Goal: Information Seeking & Learning: Compare options

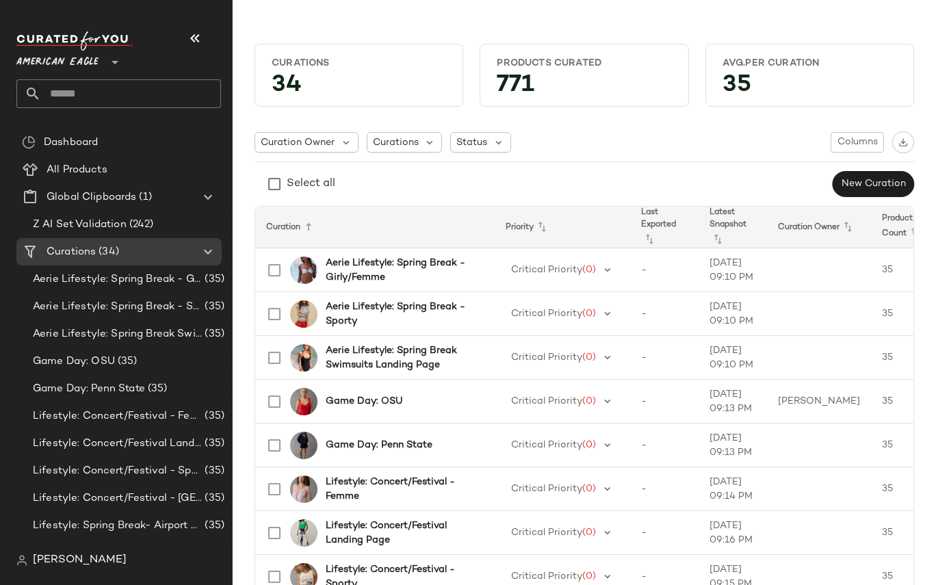
click at [95, 55] on span "American Eagle" at bounding box center [57, 59] width 82 height 25
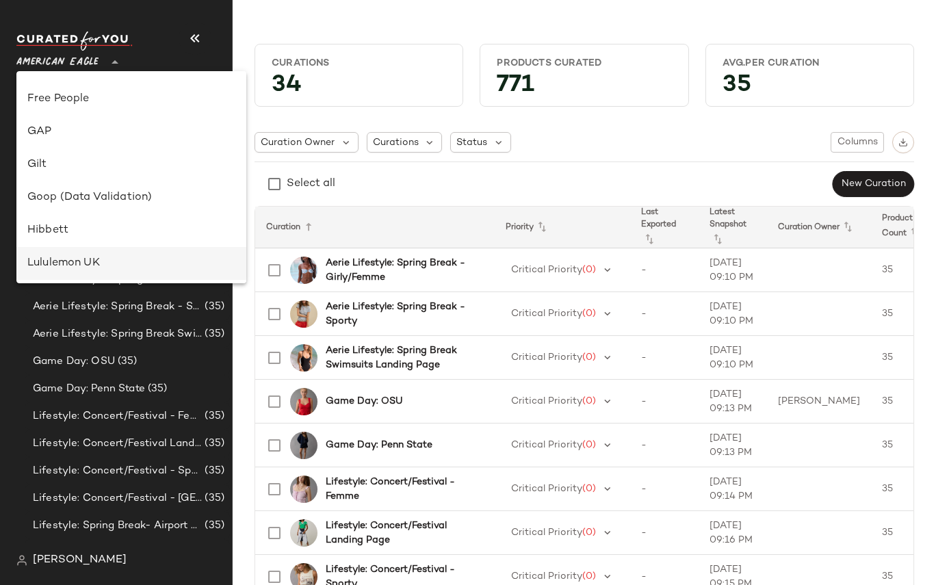
scroll to position [280, 0]
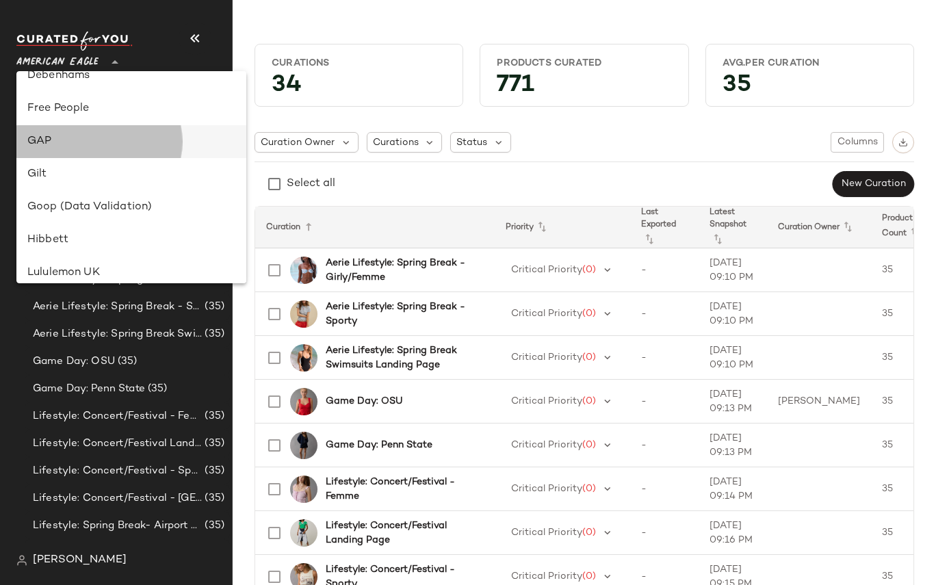
click at [59, 131] on div "GAP" at bounding box center [131, 141] width 230 height 33
type input "**"
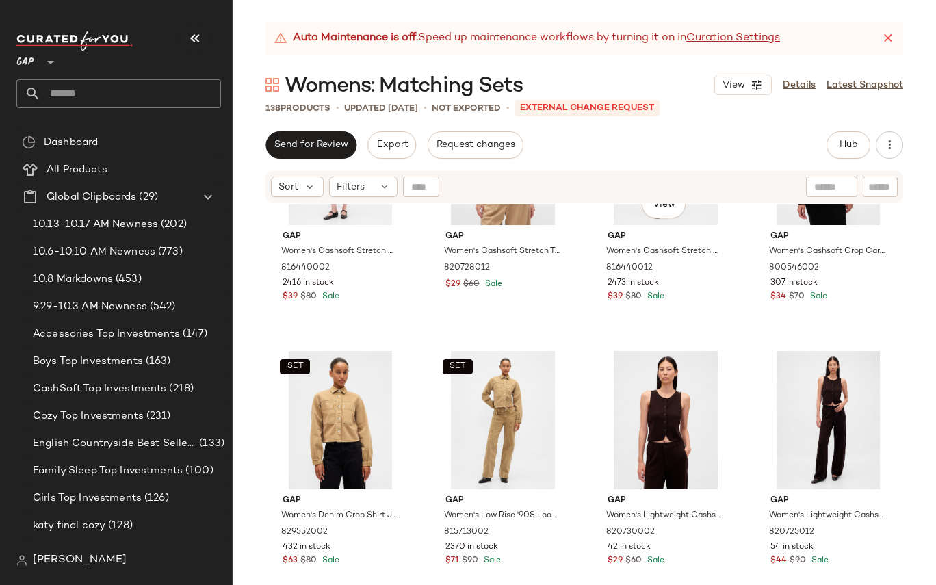
scroll to position [1458, 0]
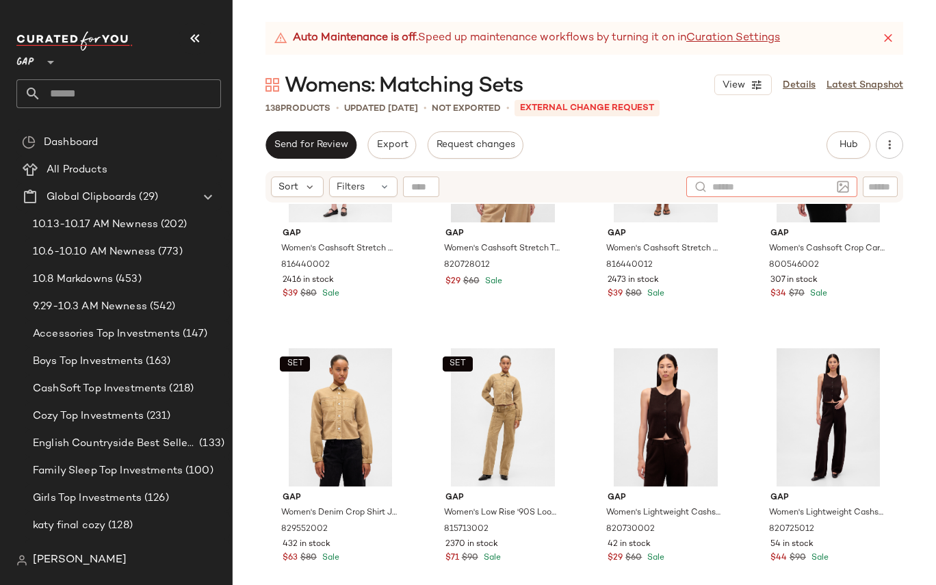
click at [821, 189] on input "text" at bounding box center [771, 187] width 119 height 14
type input "**********"
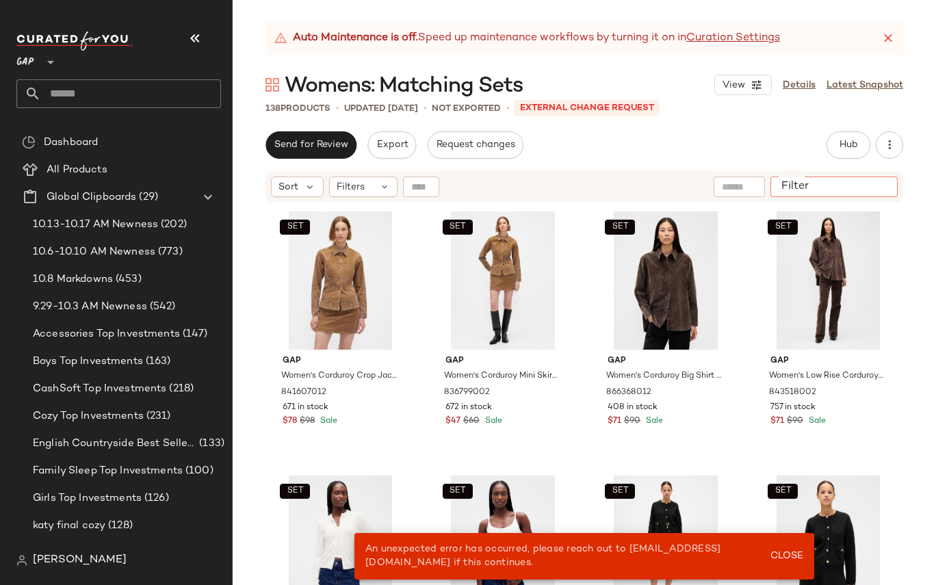
click at [879, 190] on input "Filter" at bounding box center [834, 187] width 116 height 14
type input "**********"
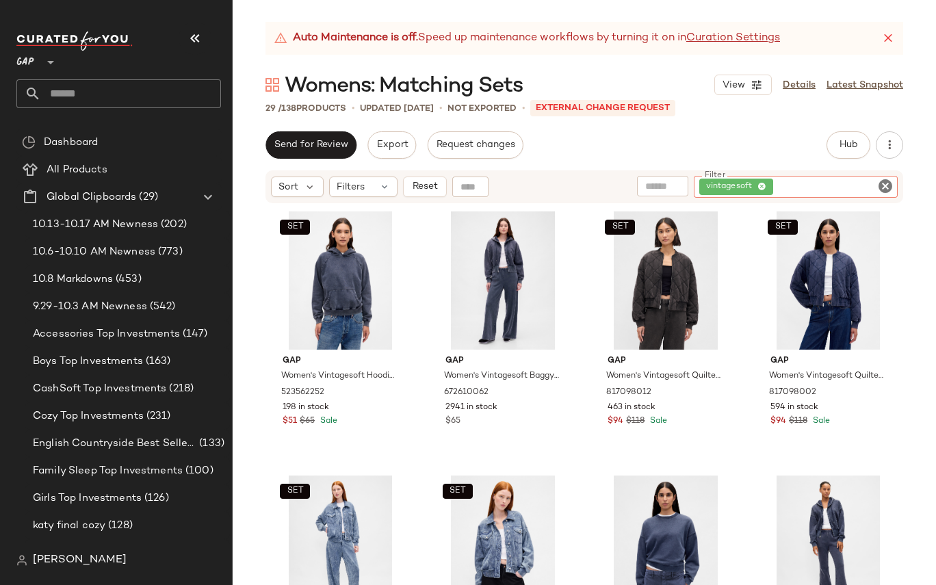
click at [886, 186] on icon "Clear Filter" at bounding box center [885, 186] width 16 height 16
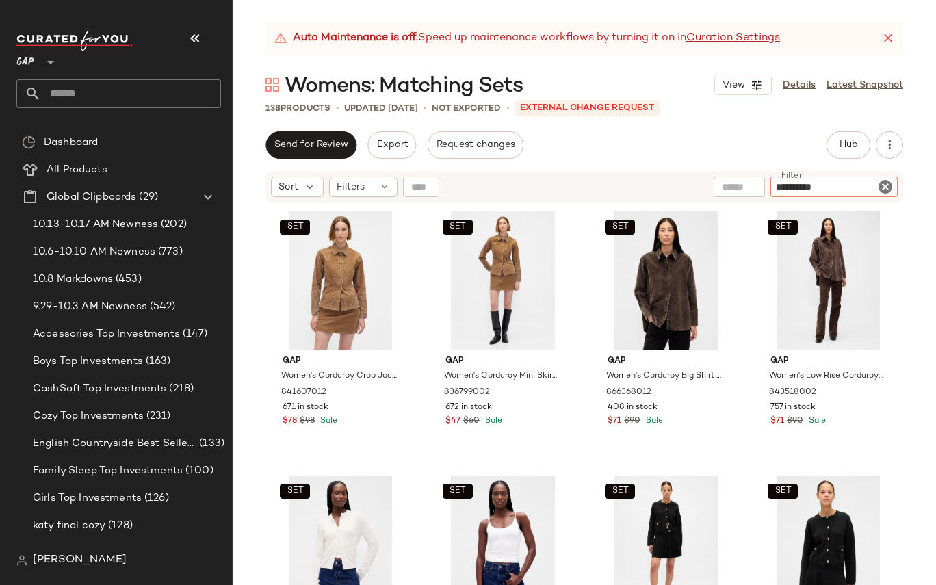
type input "**********"
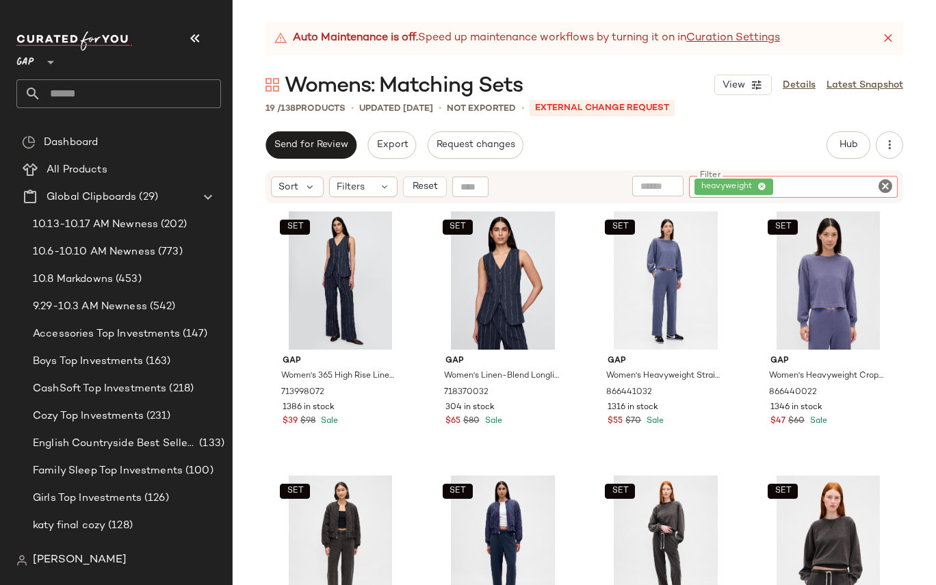
click at [888, 189] on icon "Clear Filter" at bounding box center [885, 186] width 16 height 16
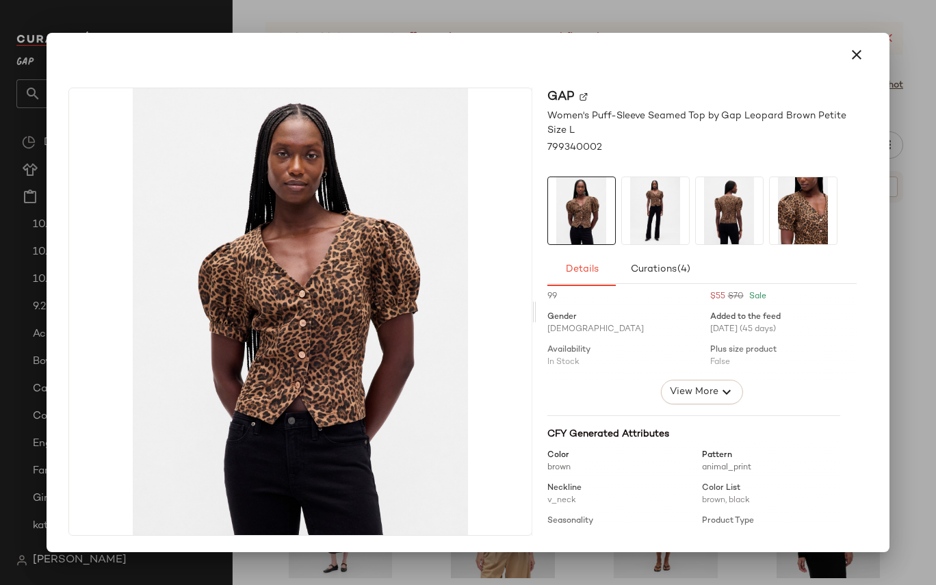
scroll to position [20, 0]
click at [683, 393] on span "View More" at bounding box center [692, 394] width 49 height 16
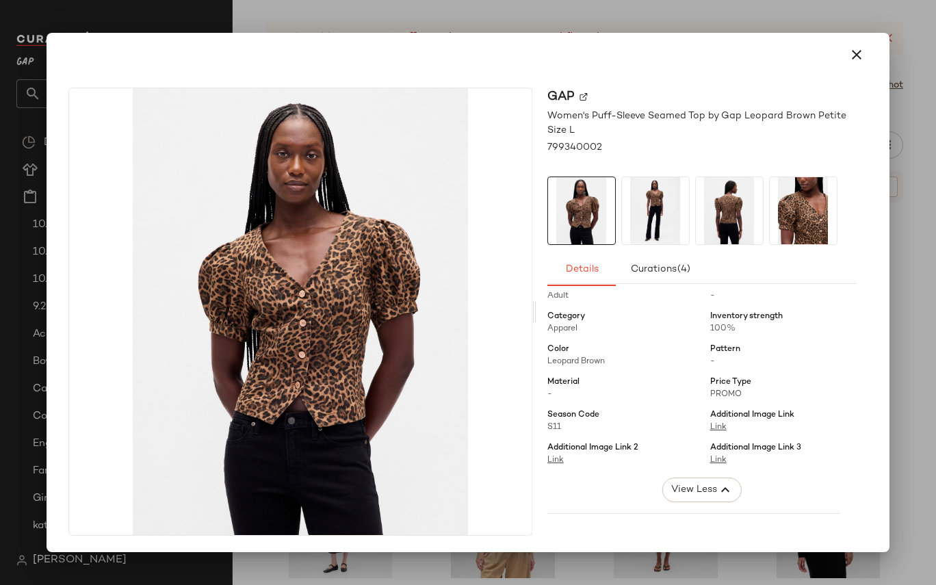
scroll to position [126, 0]
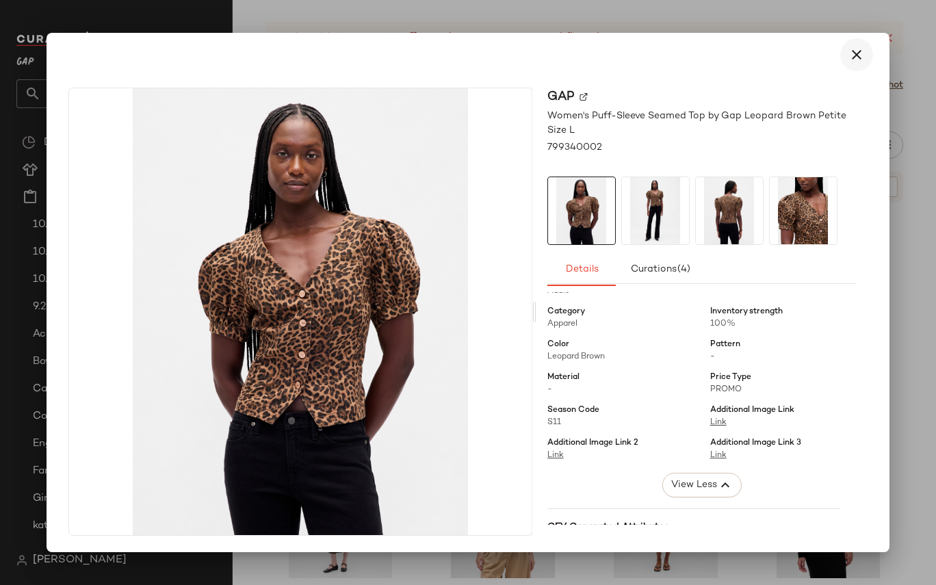
click at [858, 58] on icon "button" at bounding box center [856, 55] width 16 height 16
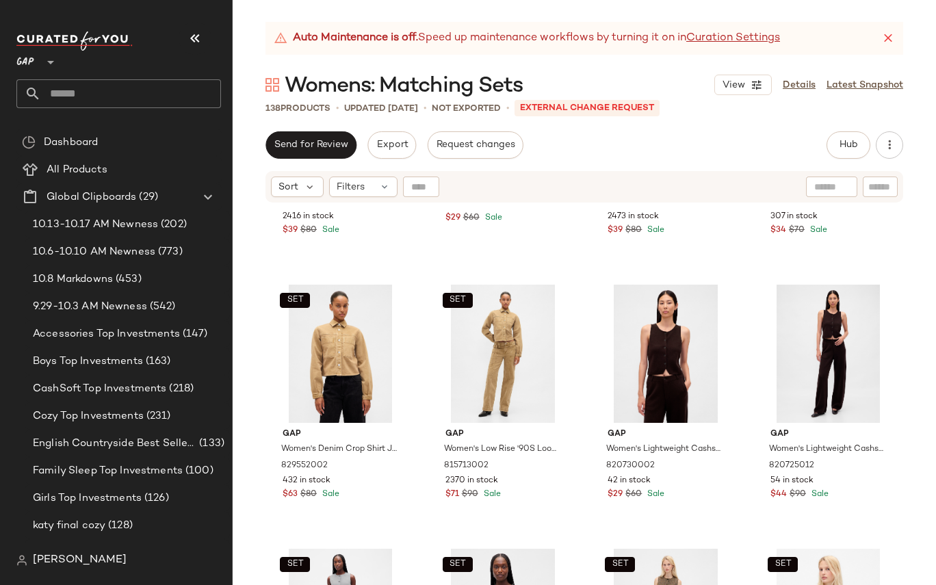
scroll to position [1518, 0]
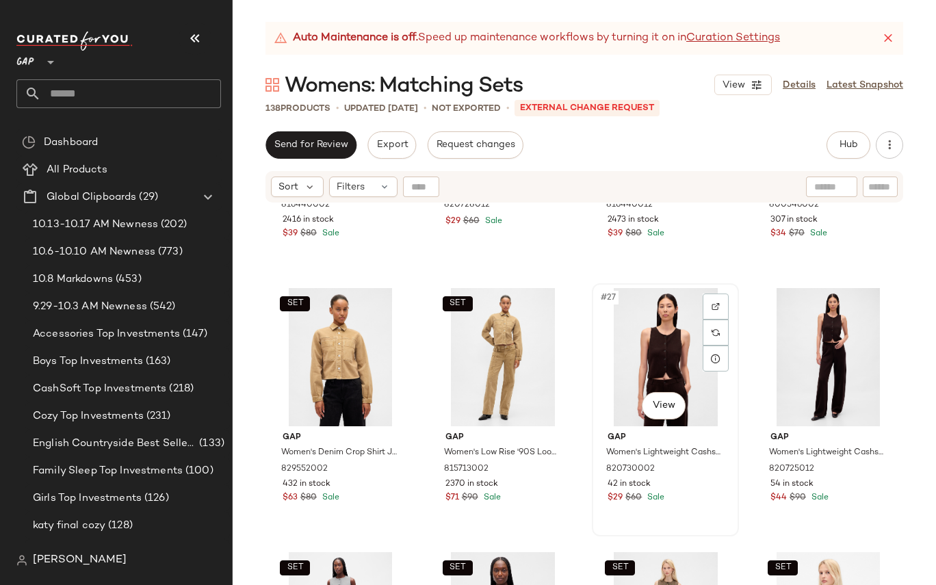
click at [608, 374] on div "#27 View" at bounding box center [664, 357] width 137 height 138
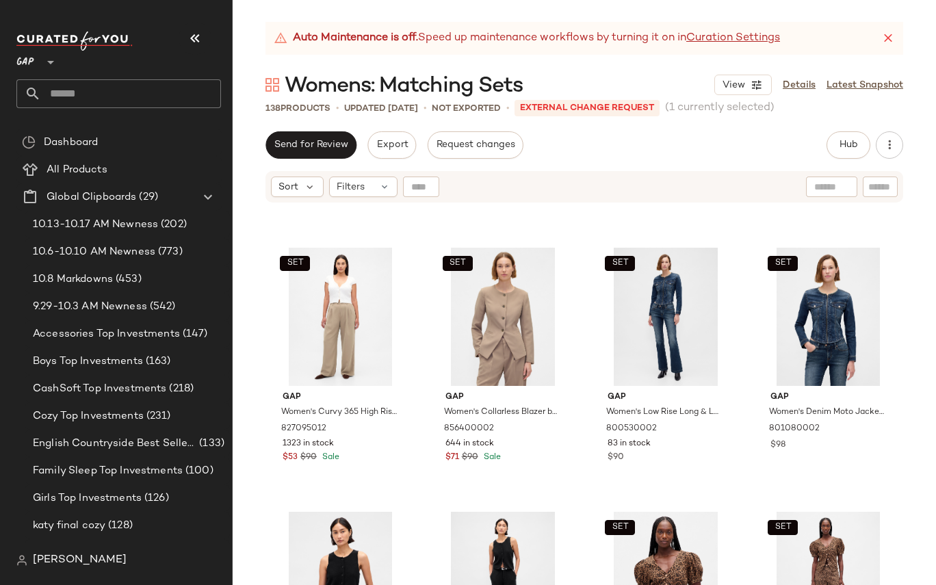
scroll to position [765, 0]
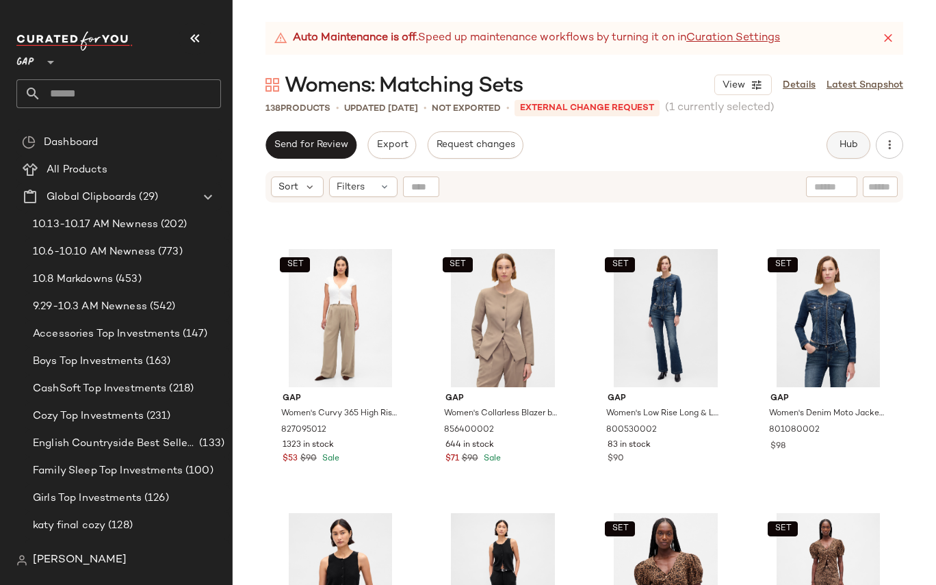
click at [850, 151] on button "Hub" at bounding box center [848, 144] width 44 height 27
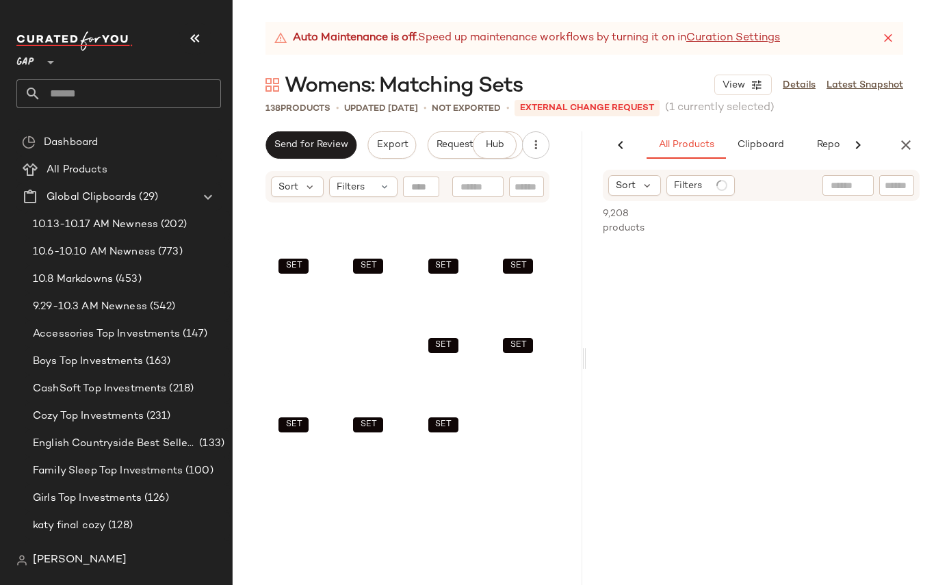
scroll to position [397, 0]
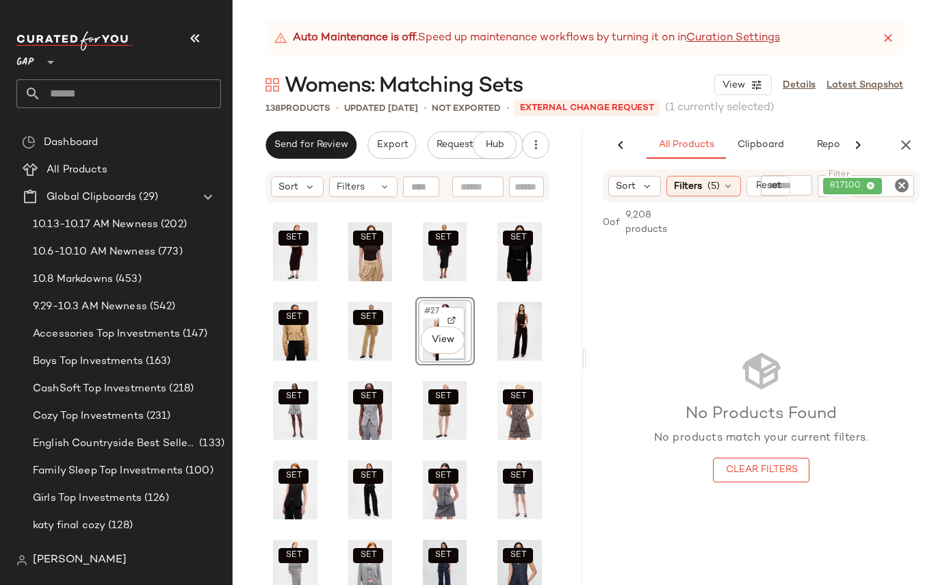
click at [902, 185] on icon "Clear Filter" at bounding box center [901, 185] width 16 height 16
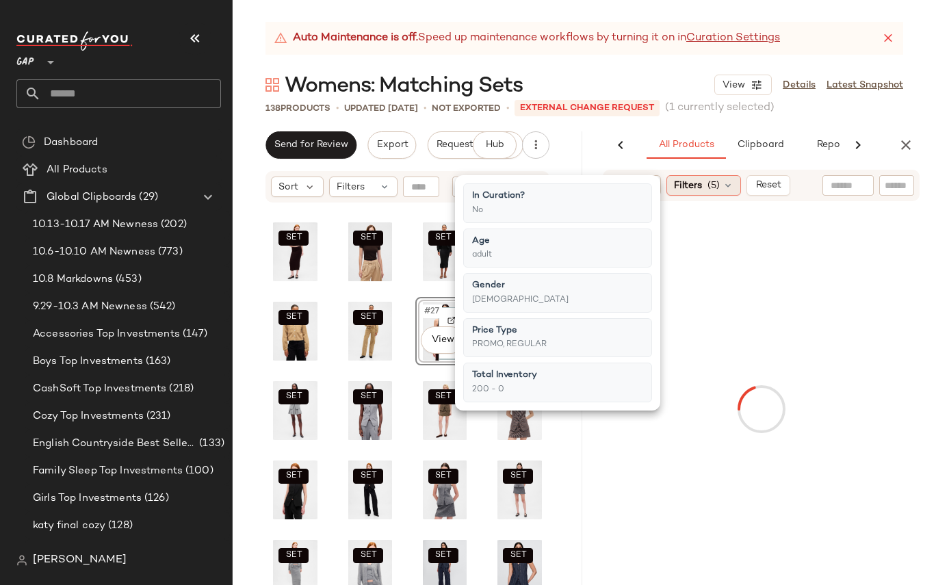
click at [702, 187] on div "Filters (5)" at bounding box center [703, 185] width 75 height 21
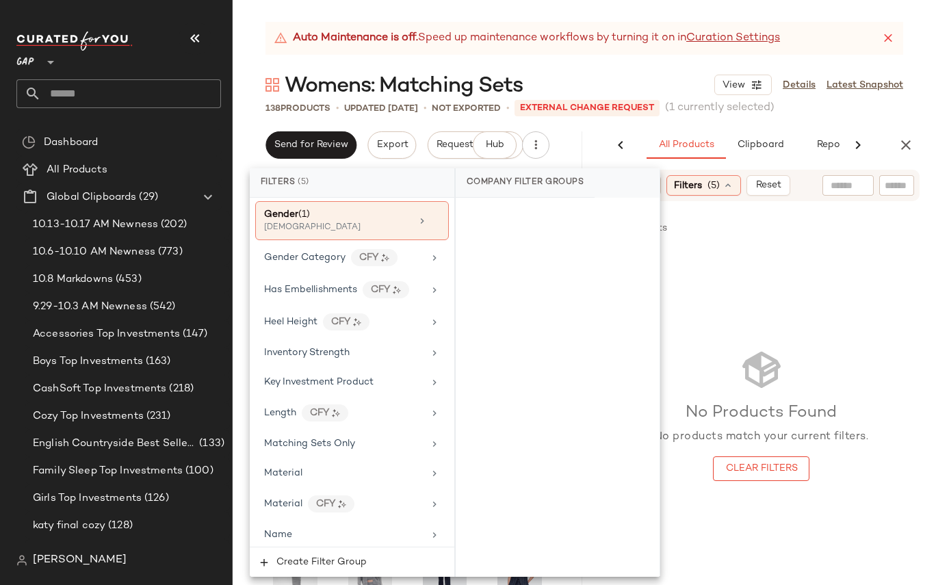
scroll to position [511, 0]
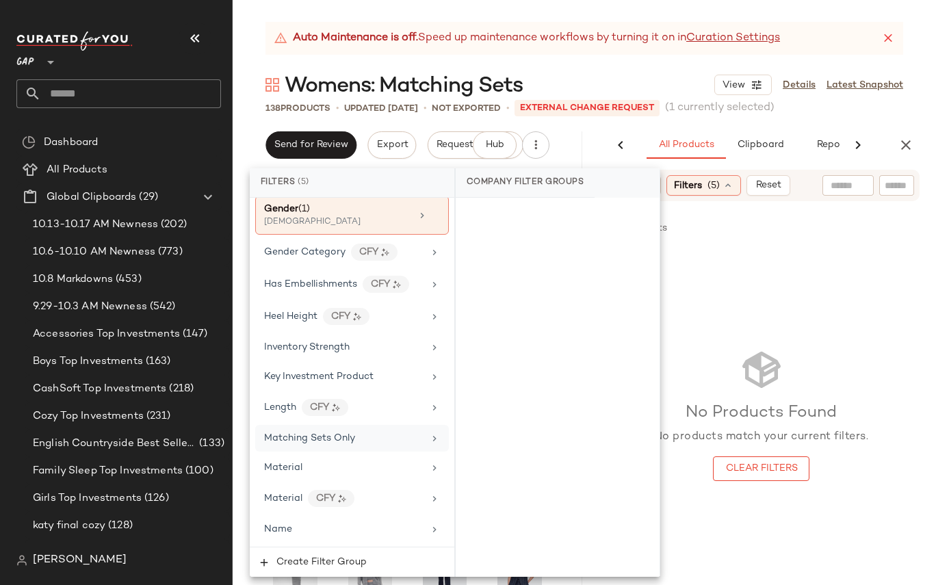
click at [339, 433] on span "Matching Sets Only" at bounding box center [309, 438] width 91 height 10
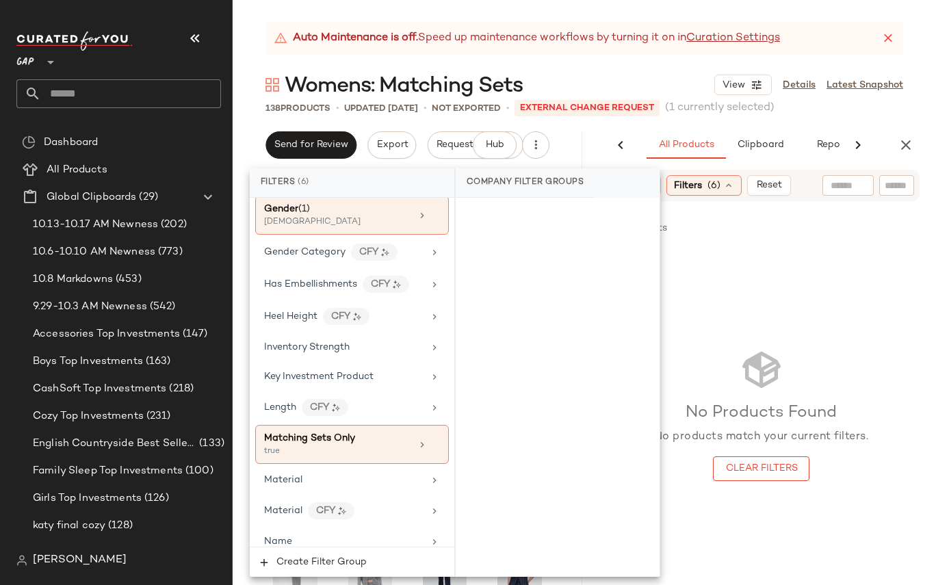
click at [838, 124] on div "Auto Maintenance is off. Speed up maintenance workflows by turning it on in Cur…" at bounding box center [584, 303] width 703 height 563
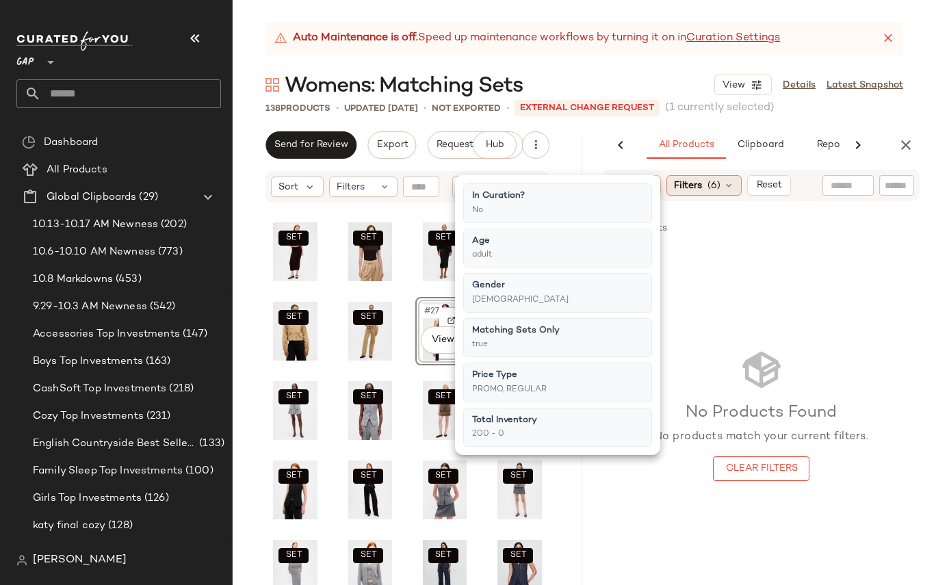
click at [712, 186] on span "(6)" at bounding box center [713, 185] width 13 height 14
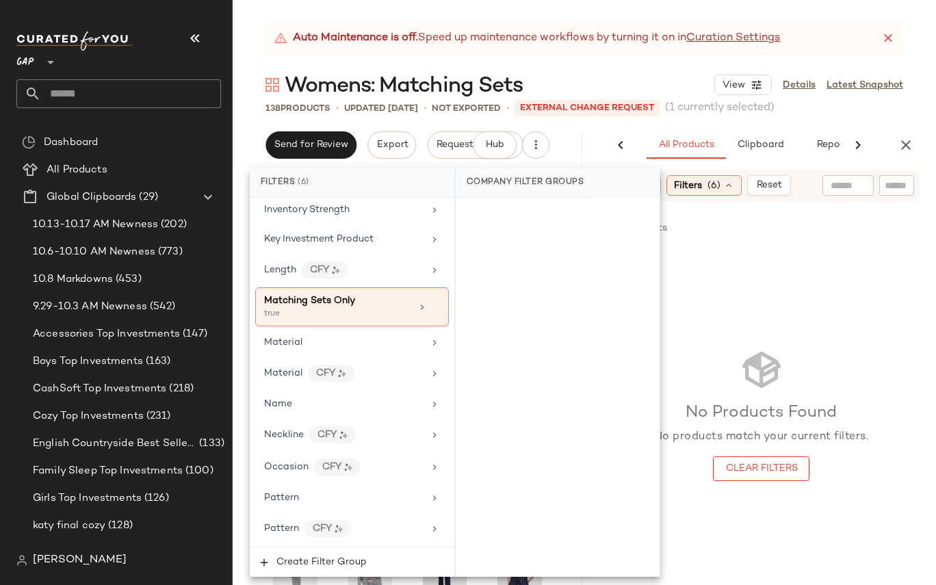
scroll to position [650, 0]
click at [431, 300] on icon at bounding box center [435, 305] width 10 height 10
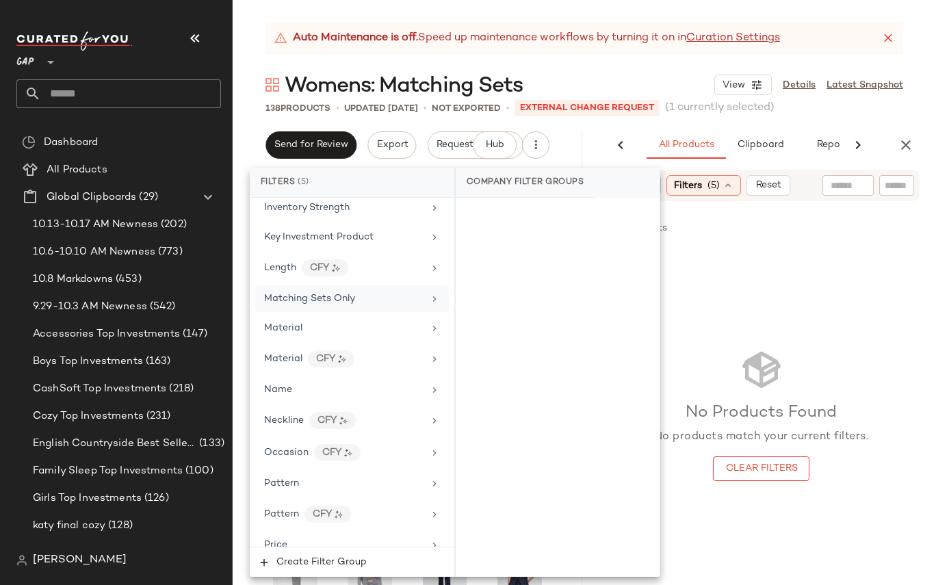
click at [866, 114] on div "138 Products • updated Oct 10th • Not Exported • External Change Request (1 cur…" at bounding box center [584, 108] width 703 height 14
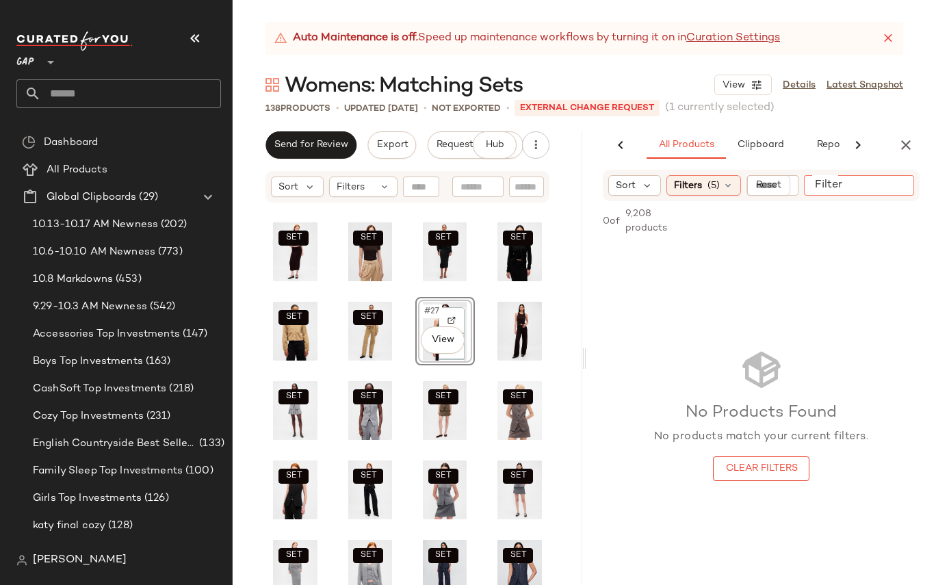
click at [899, 178] on input "Filter" at bounding box center [867, 185] width 116 height 14
type input "**********"
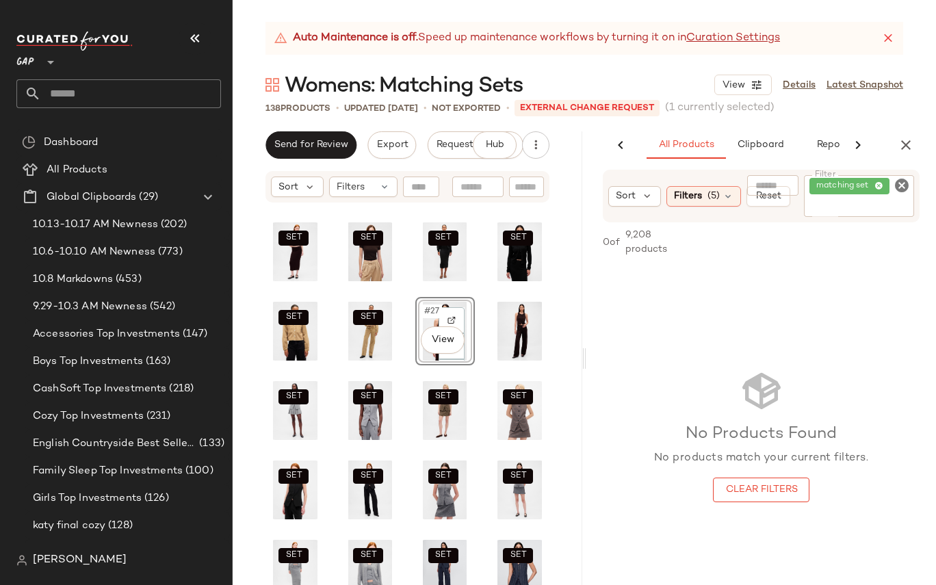
click at [884, 116] on div "Auto Maintenance is off. Speed up maintenance workflows by turning it on in Cur…" at bounding box center [584, 303] width 703 height 563
click at [724, 194] on icon at bounding box center [727, 196] width 11 height 11
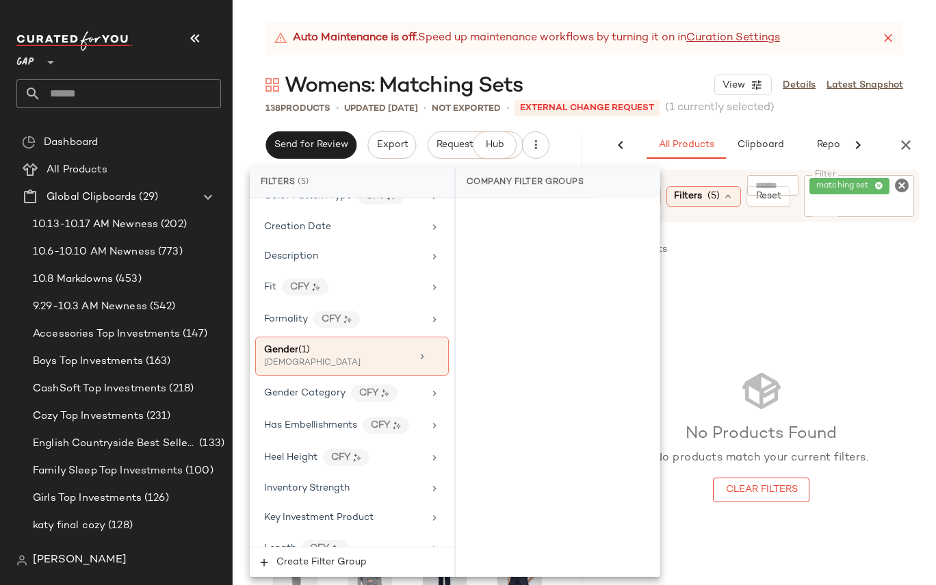
scroll to position [371, 0]
click at [432, 350] on icon at bounding box center [435, 355] width 10 height 10
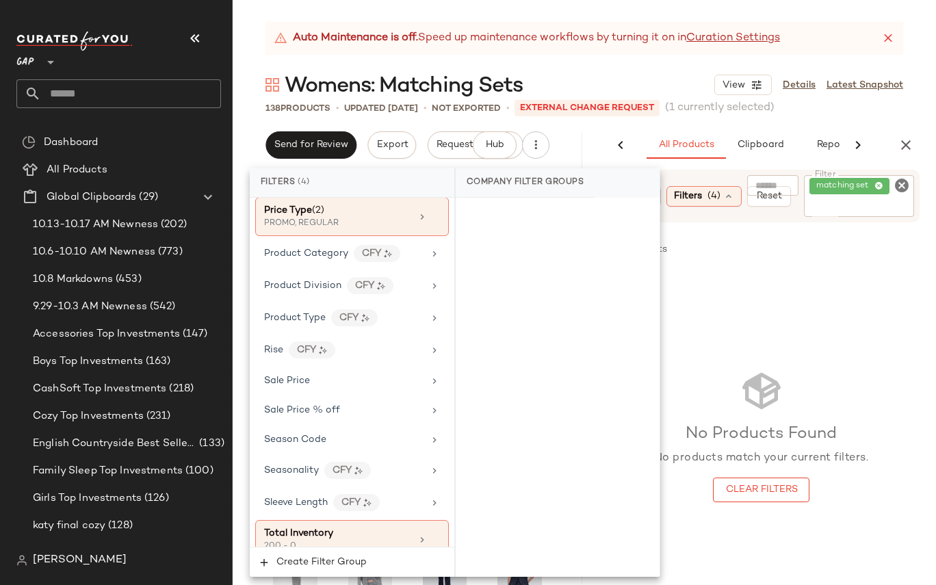
scroll to position [1037, 0]
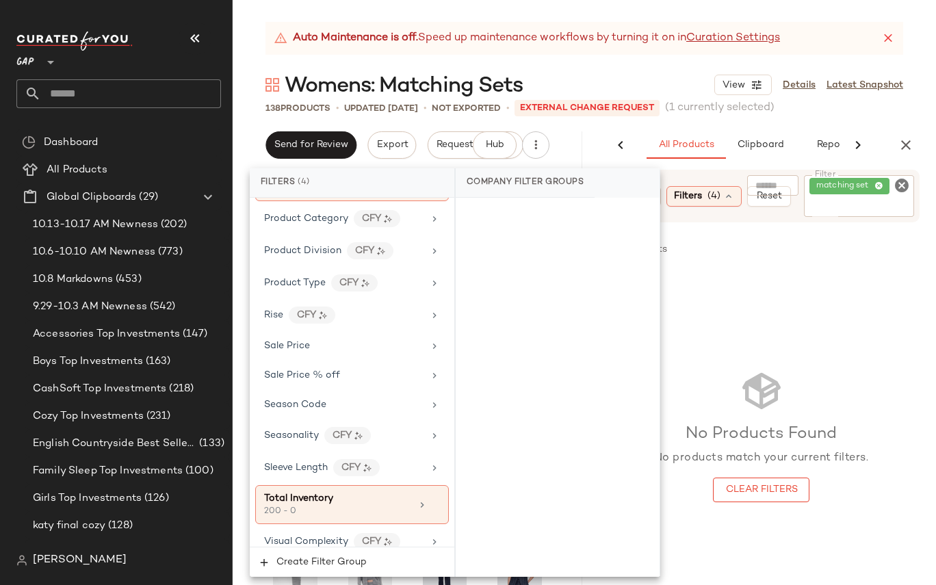
click at [845, 43] on div "Auto Maintenance is off. Speed up maintenance workflows by turning it on in Cur…" at bounding box center [583, 38] width 637 height 33
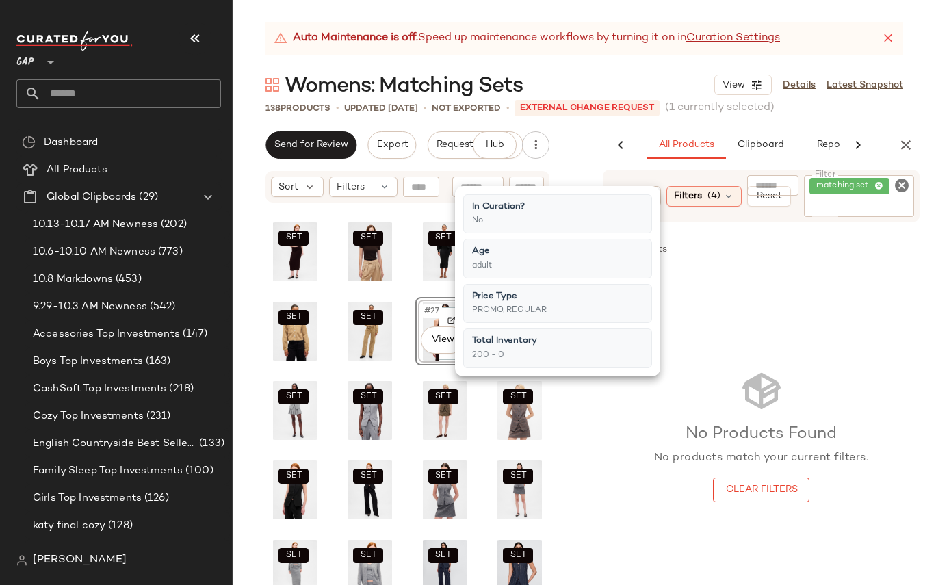
click at [637, 347] on div "Total Inventory 200 - 0" at bounding box center [557, 348] width 189 height 40
click at [559, 354] on div "Total Inventory 200 - 0" at bounding box center [557, 348] width 189 height 40
click at [523, 343] on div "Total Inventory" at bounding box center [504, 341] width 65 height 14
click at [632, 341] on div "Total Inventory 200 - 0" at bounding box center [557, 348] width 189 height 40
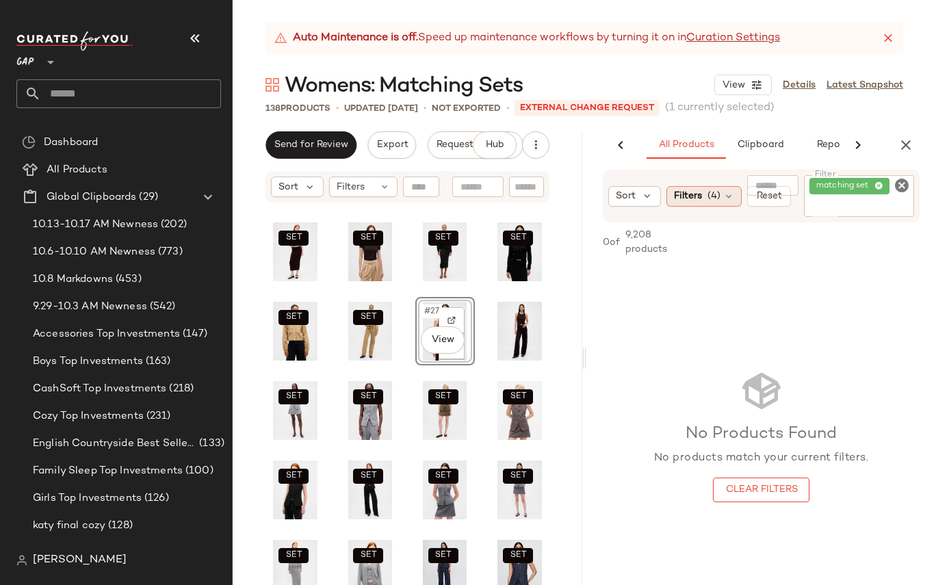
click at [728, 196] on icon at bounding box center [728, 196] width 11 height 11
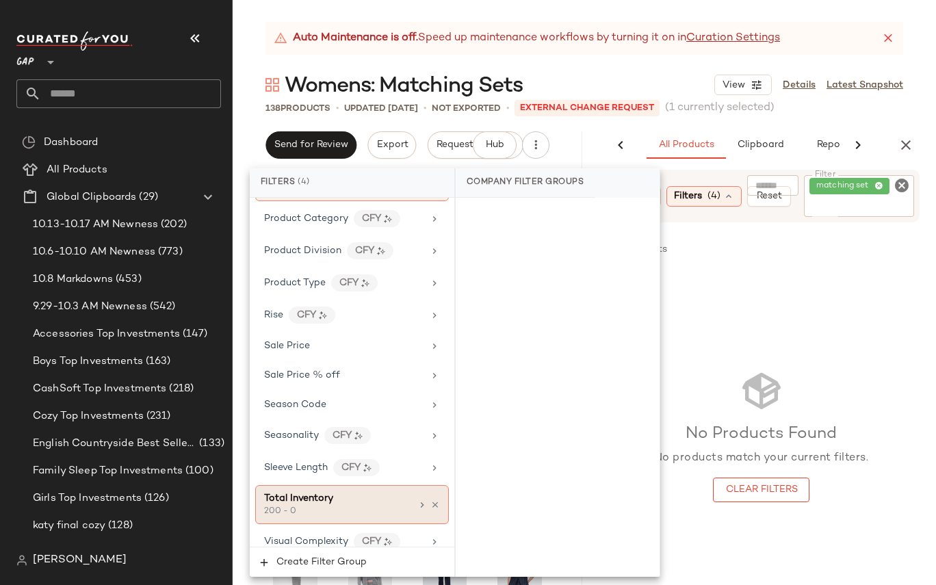
click at [416, 499] on icon at bounding box center [421, 504] width 11 height 11
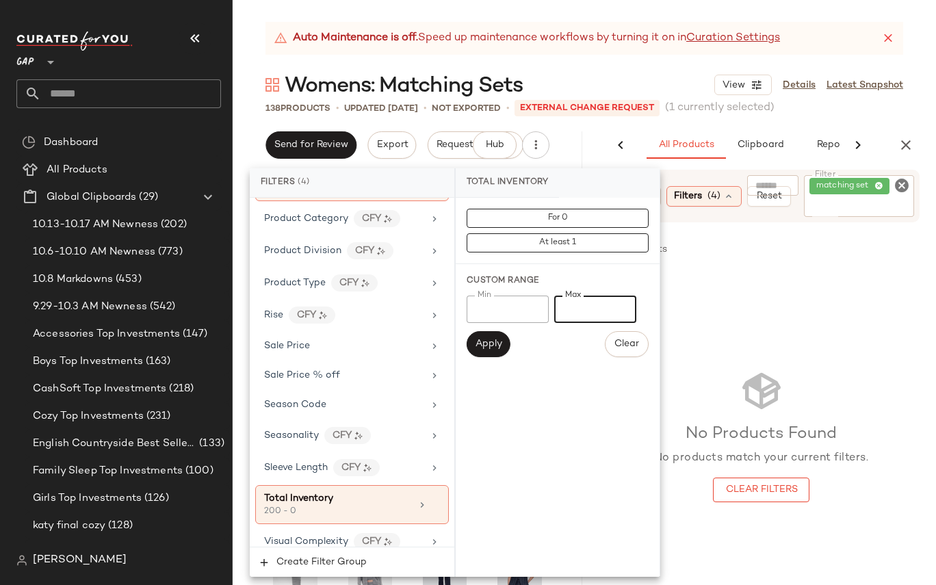
drag, startPoint x: 583, startPoint y: 307, endPoint x: 497, endPoint y: 307, distance: 85.5
click at [499, 307] on div "Min *** Min Max * Max" at bounding box center [557, 308] width 182 height 27
click at [495, 345] on span "Apply" at bounding box center [488, 344] width 27 height 11
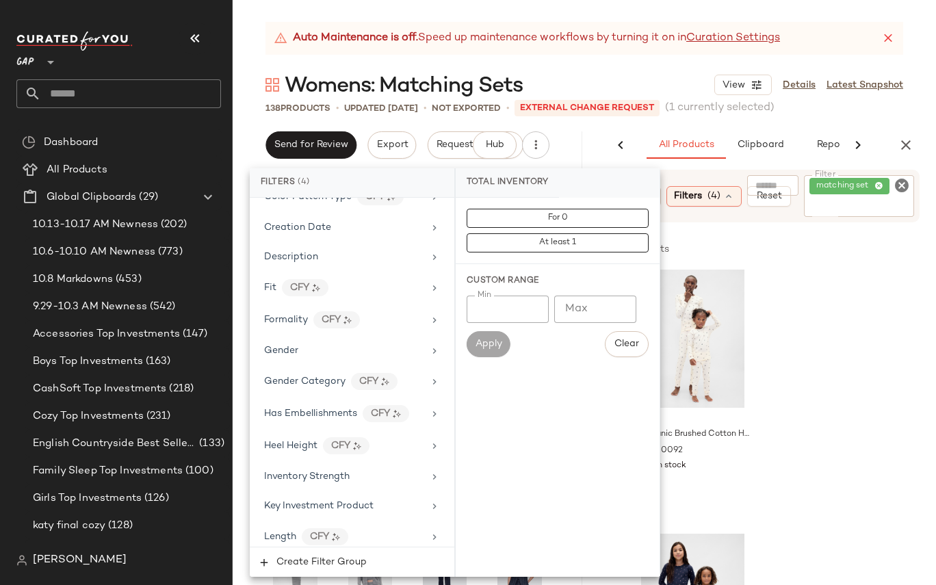
scroll to position [343, 0]
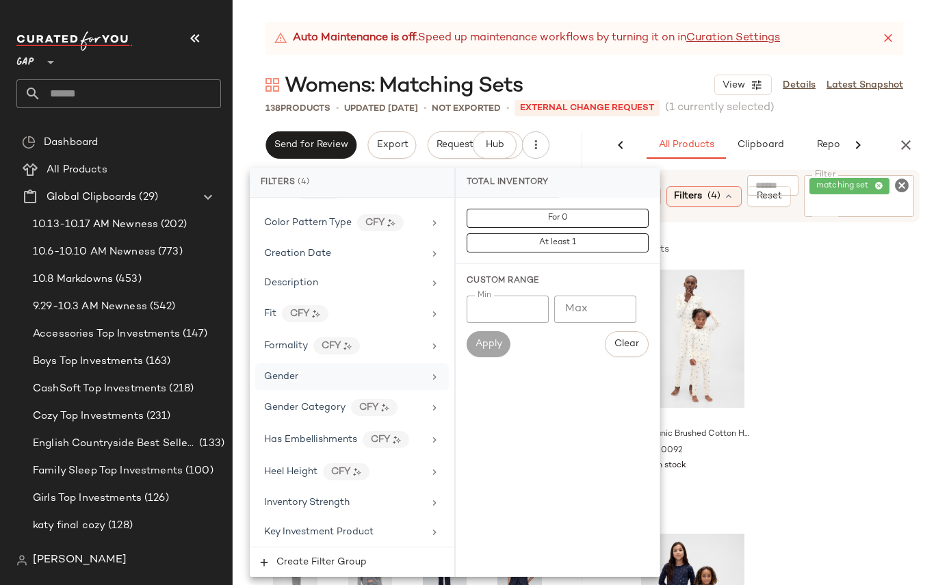
click at [429, 371] on icon at bounding box center [434, 376] width 11 height 11
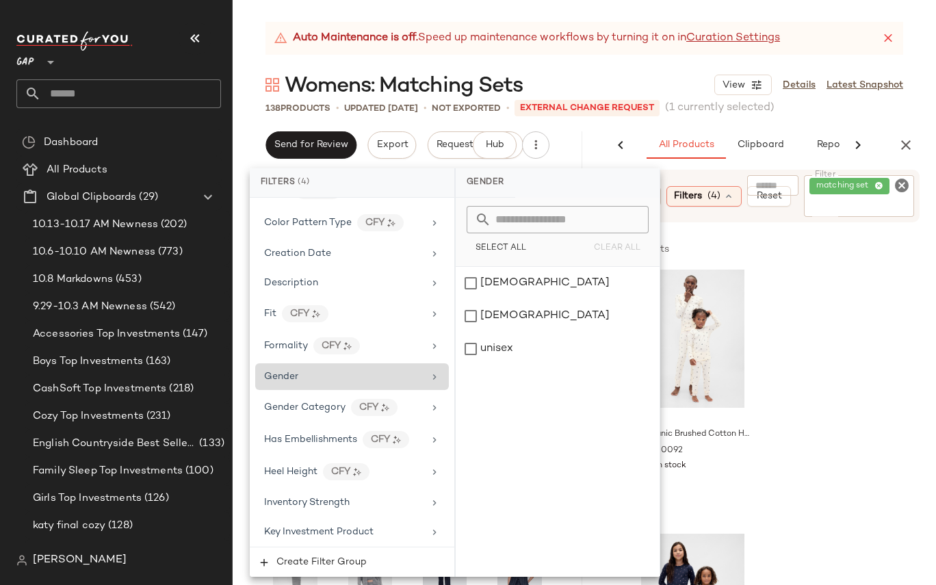
click at [435, 371] on div "Gender" at bounding box center [352, 376] width 194 height 27
click at [362, 369] on div "Gender" at bounding box center [343, 376] width 159 height 14
click at [430, 402] on icon at bounding box center [434, 407] width 11 height 11
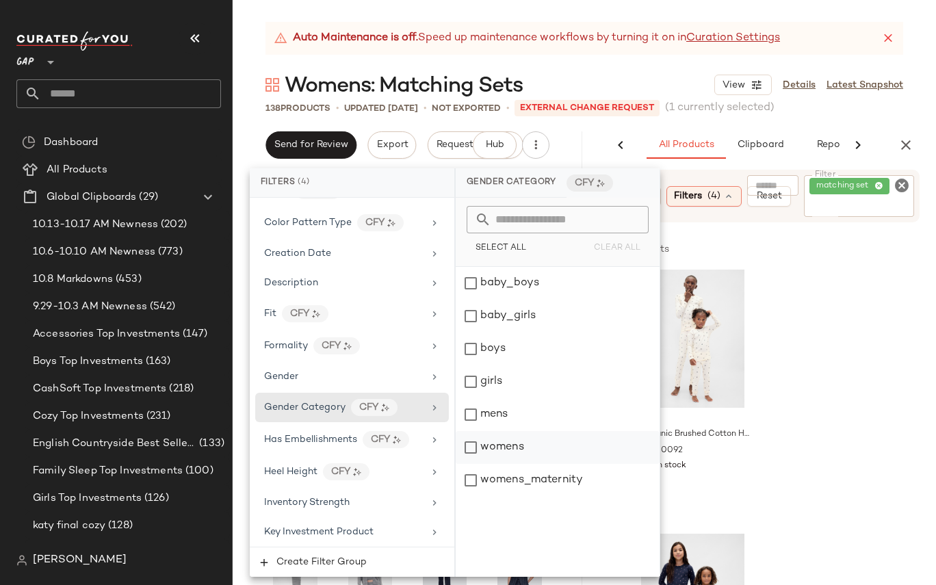
click at [467, 444] on div "womens" at bounding box center [557, 447] width 204 height 33
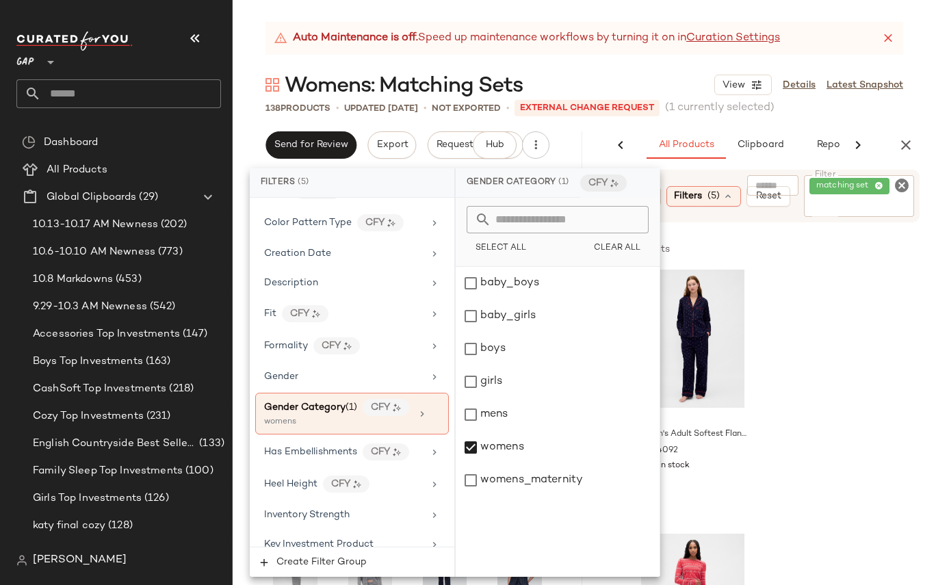
click at [664, 73] on div "Womens: Matching Sets View Details Latest Snapshot" at bounding box center [584, 84] width 703 height 27
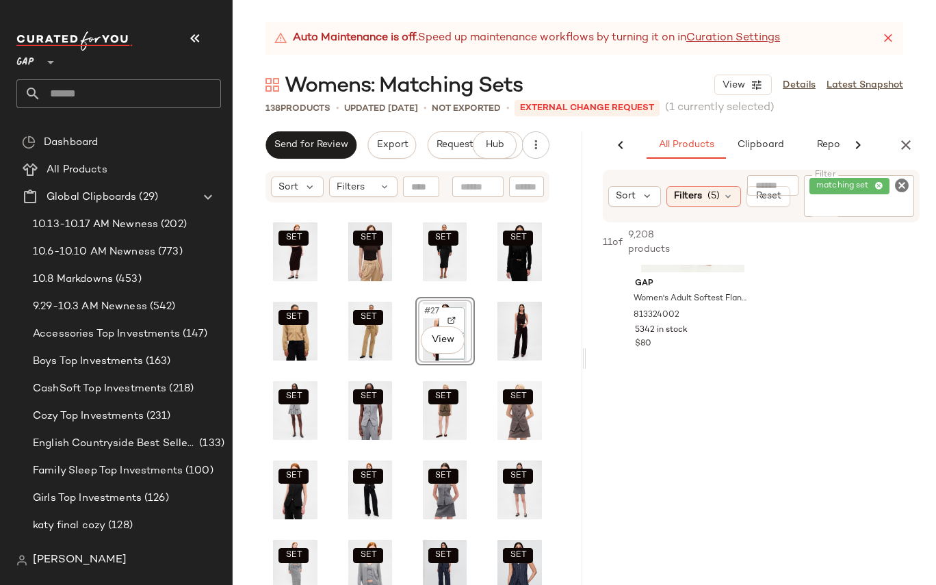
scroll to position [2738, 0]
click at [899, 186] on icon "Clear Filter" at bounding box center [901, 185] width 16 height 16
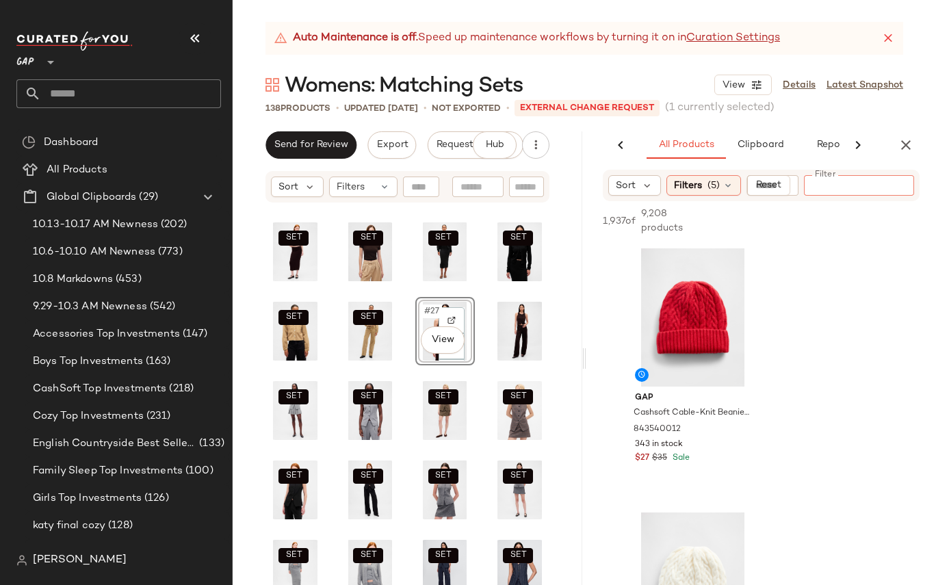
click at [916, 142] on button "button" at bounding box center [905, 144] width 27 height 27
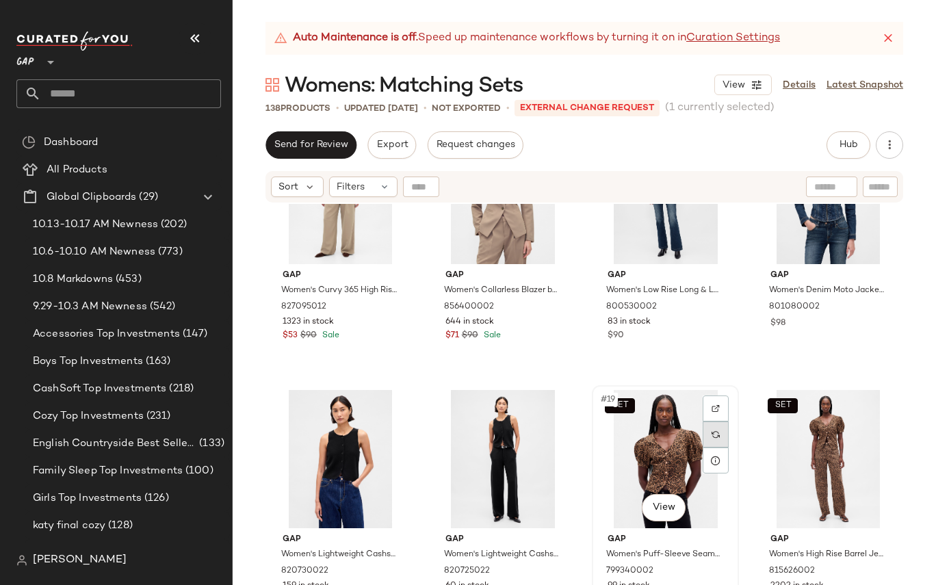
scroll to position [879, 0]
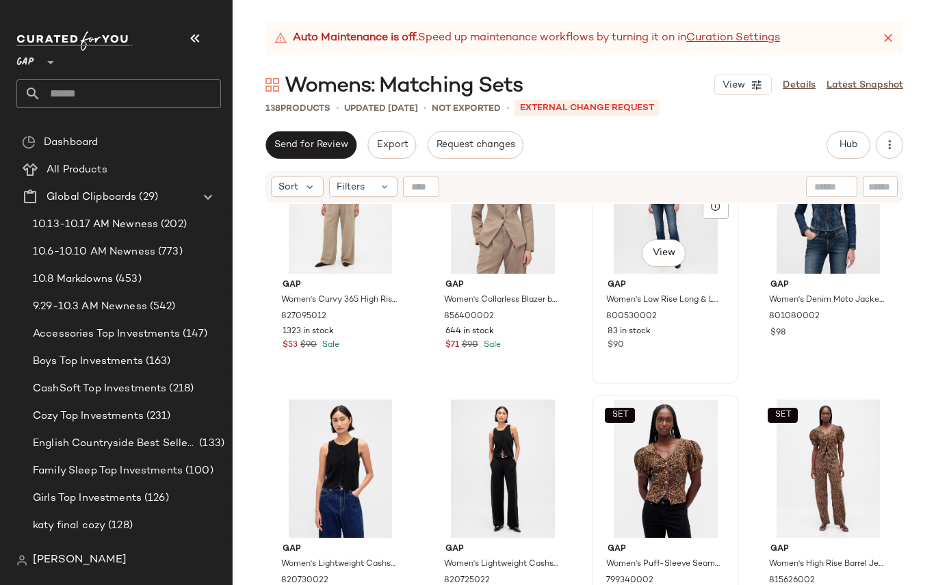
click at [713, 371] on div "SET #15 View Gap Women's Low Rise Long & Lean Jeans by Gap Vintage Blue Tint Si…" at bounding box center [665, 257] width 144 height 250
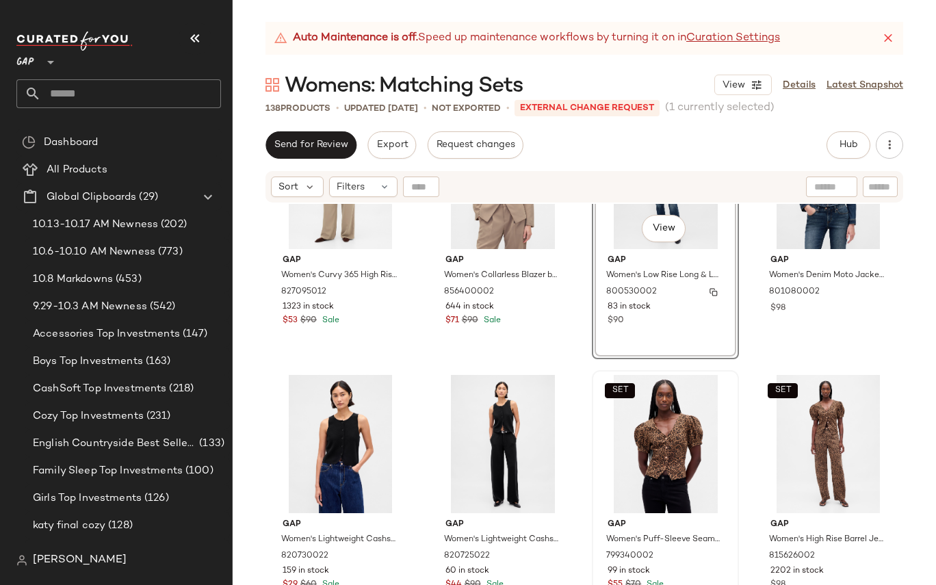
scroll to position [904, 0]
click at [834, 323] on div "SET #16 View Gap Women's Denim Moto Jacket by Gap Marble Wash Size XL 801080002…" at bounding box center [828, 232] width 144 height 250
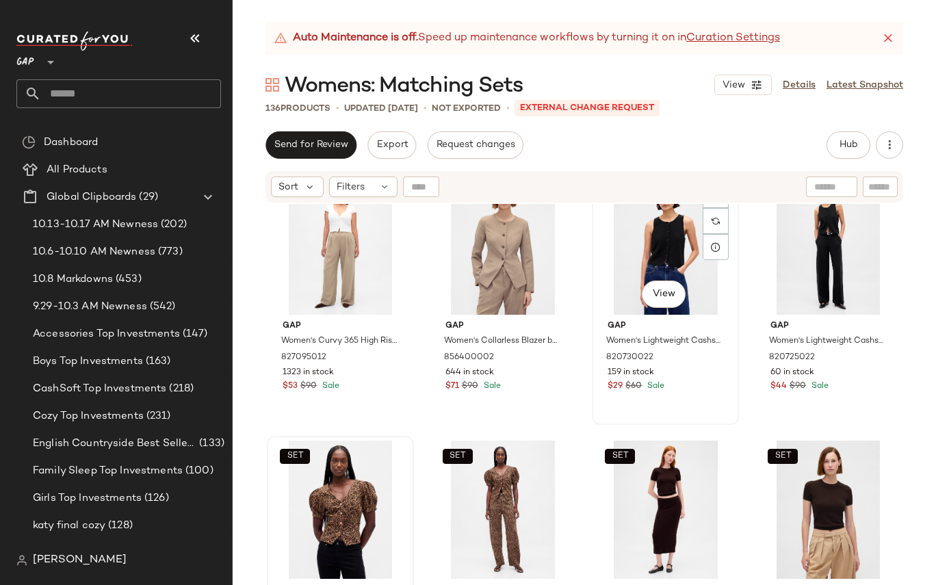
scroll to position [832, 0]
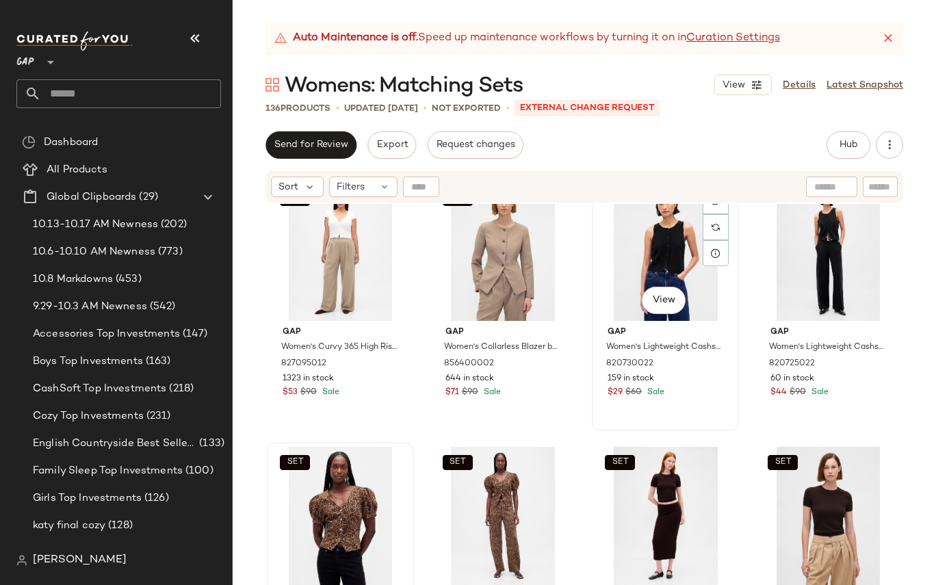
click at [701, 401] on div "#15 View Gap Women's Lightweight Cashsoft Tailored Vest by Gap Black Petite Siz…" at bounding box center [665, 304] width 144 height 250
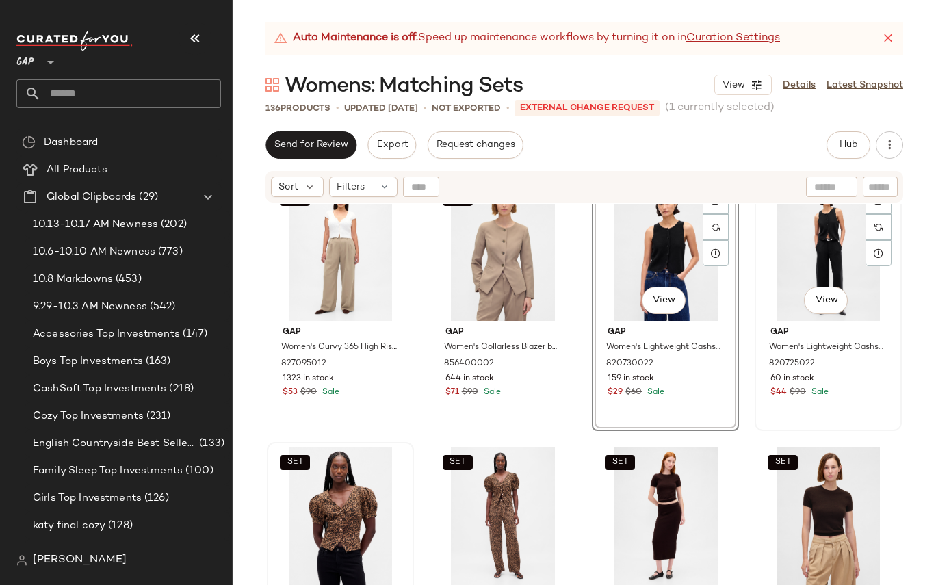
click at [856, 394] on div "$44 $90 Sale" at bounding box center [828, 392] width 116 height 12
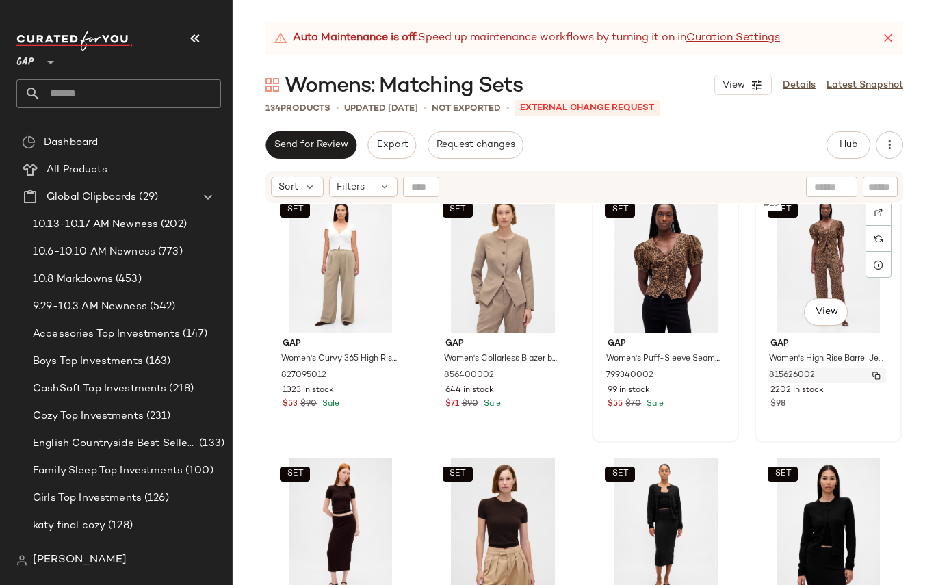
scroll to position [821, 0]
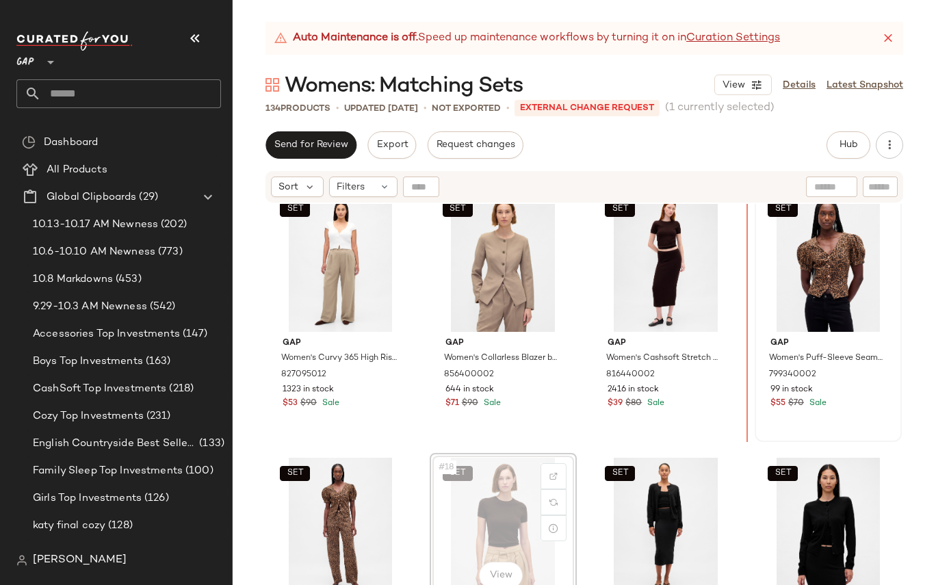
drag, startPoint x: 451, startPoint y: 496, endPoint x: 754, endPoint y: 316, distance: 352.3
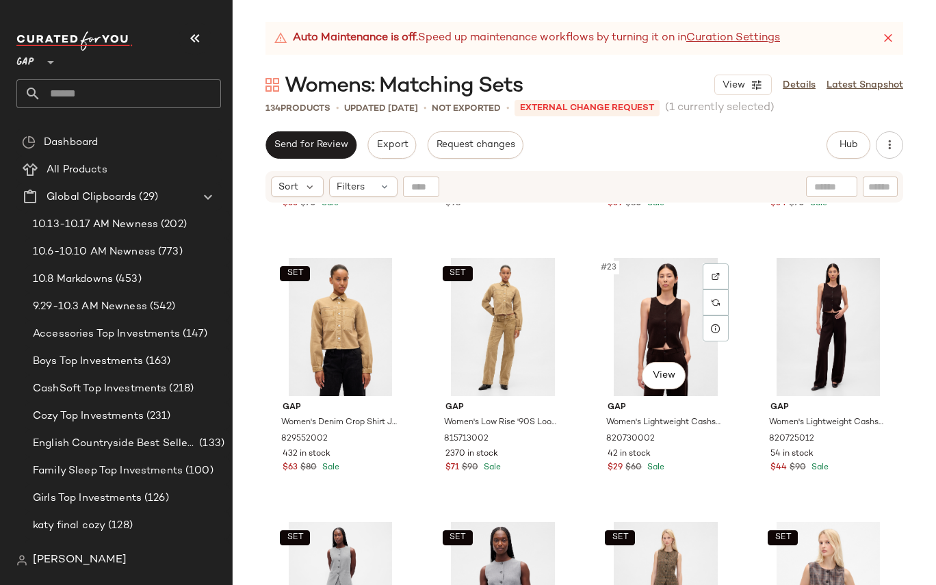
scroll to position [1291, 0]
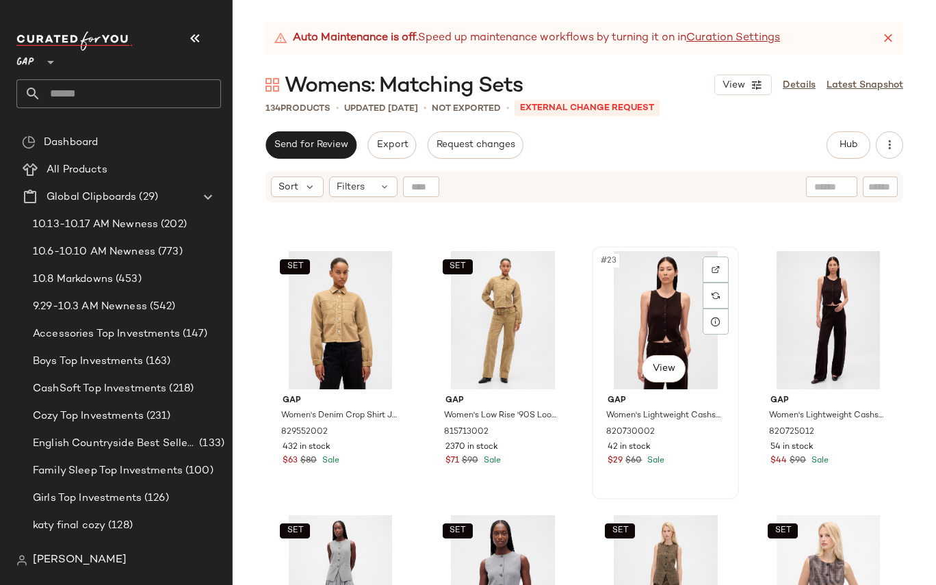
click at [702, 476] on div "#23 View Gap Women's Lightweight Cashsoft Tailored Vest by Gap Terra Brown Size…" at bounding box center [665, 373] width 144 height 250
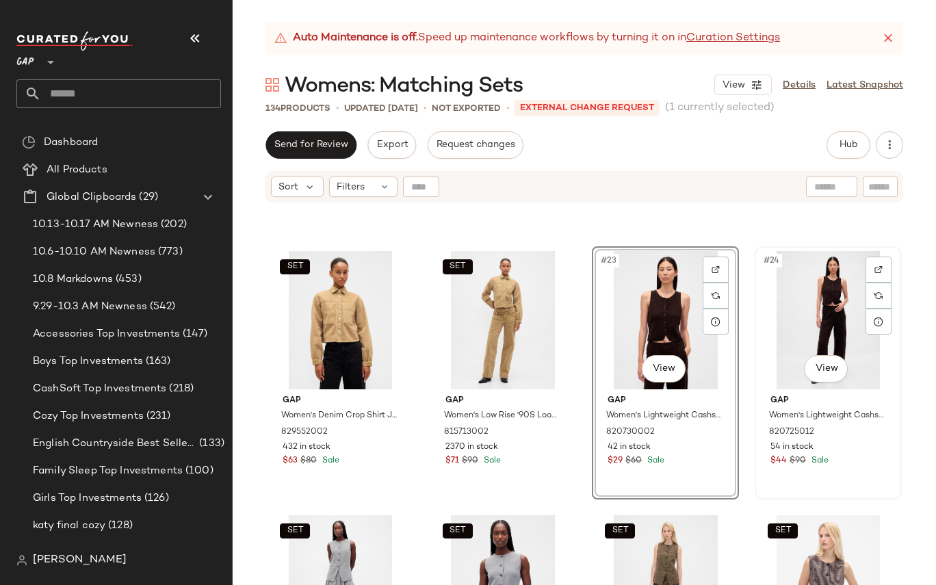
click at [840, 478] on div "#24 View Gap Women's Lightweight Cashsoft Tailored Pants by Gap Terra Brown Tal…" at bounding box center [828, 373] width 144 height 250
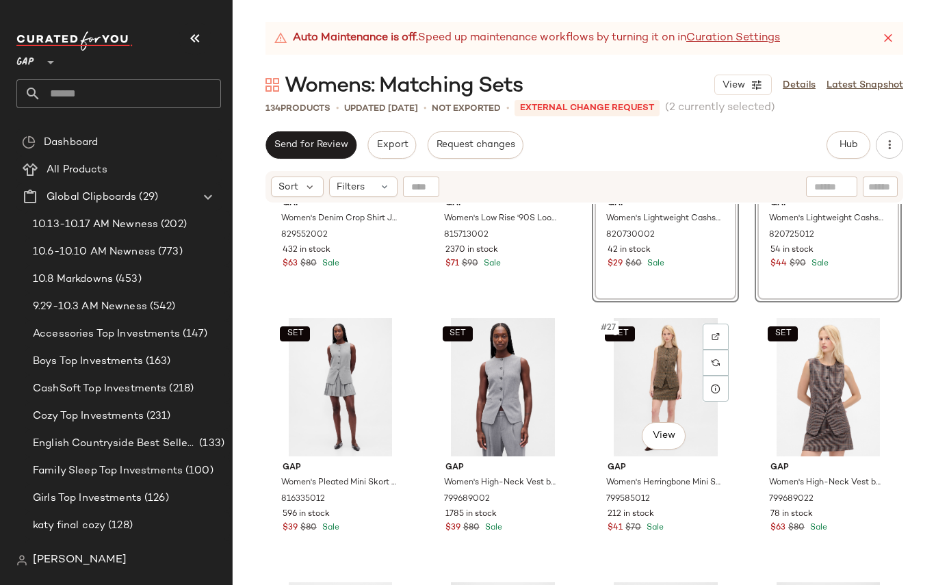
scroll to position [1489, 0]
click at [596, 410] on div "SET #27 View" at bounding box center [664, 386] width 137 height 138
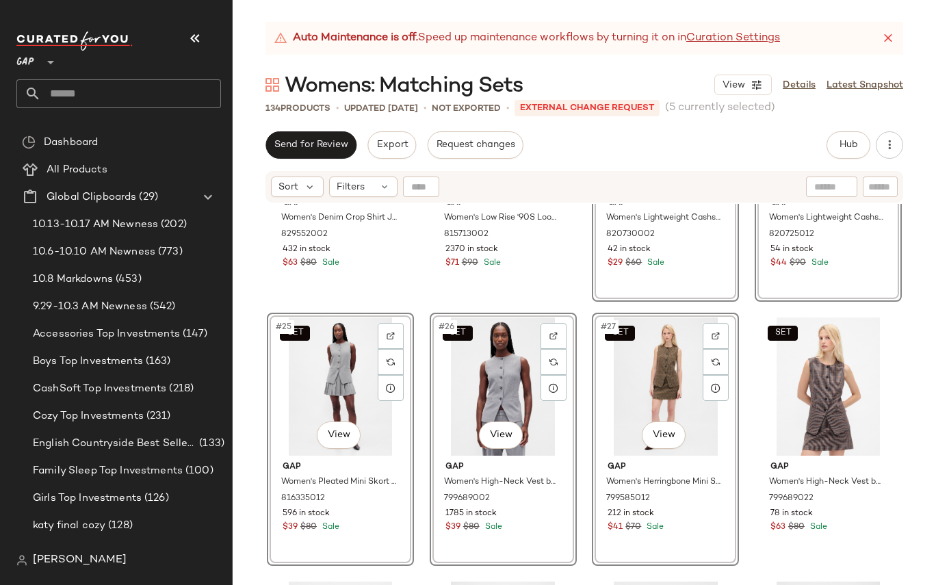
click at [914, 348] on div "SET Gap Women's Denim Crop Shirt Jacket by Gap Mojave Tan Size XS 829552002 432…" at bounding box center [584, 411] width 703 height 415
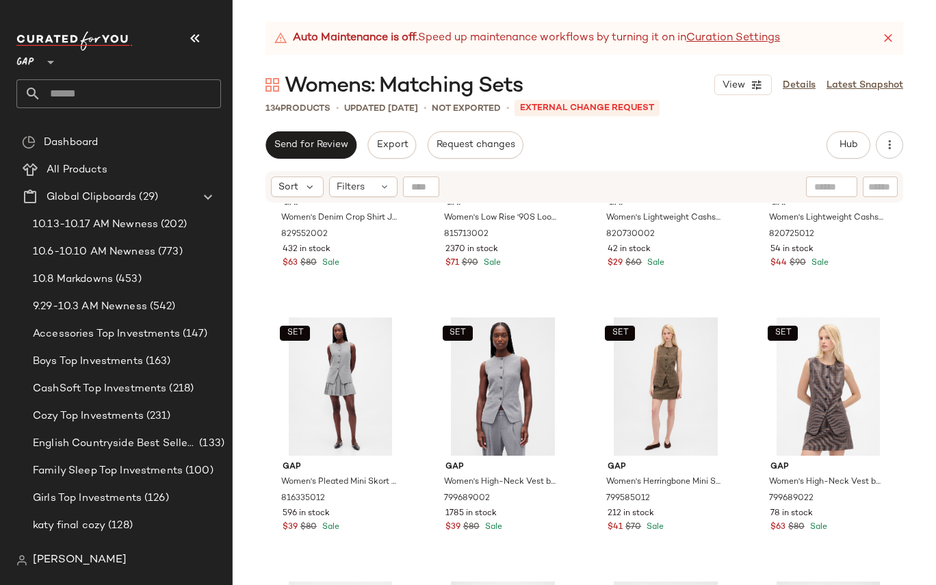
click at [695, 305] on div "SET Gap Women's Denim Crop Shirt Jacket by Gap Mojave Tan Size XS 829552002 432…" at bounding box center [584, 411] width 703 height 415
click at [696, 288] on div "#23 View Gap Women's Lightweight Cashsoft Tailored Vest by Gap Terra Brown Size…" at bounding box center [665, 175] width 144 height 250
click at [841, 285] on div "#24 View Gap Women's Lightweight Cashsoft Tailored Pants by Gap Terra Brown Tal…" at bounding box center [828, 175] width 144 height 250
click at [683, 293] on div "#23 View Gap Women's Lightweight Cashsoft Tailored Vest by Gap Terra Brown Size…" at bounding box center [665, 175] width 144 height 250
click at [825, 292] on div "#24 View Gap Women's Lightweight Cashsoft Tailored Pants by Gap Terra Brown Tal…" at bounding box center [828, 175] width 144 height 250
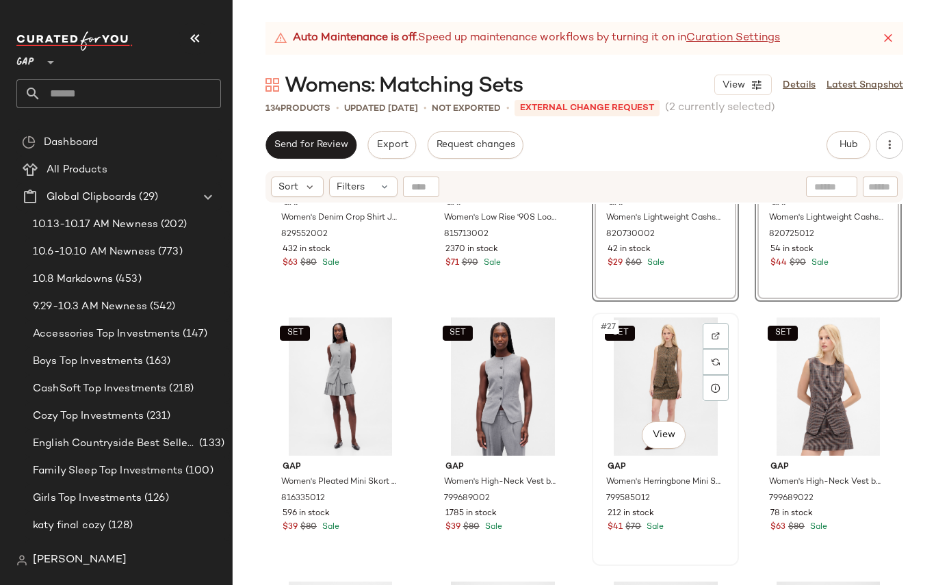
click at [695, 534] on div "SET #27 View Gap Women's Herringbone Mini Skort by Gap Brown Plaid Size L 79958…" at bounding box center [665, 439] width 144 height 250
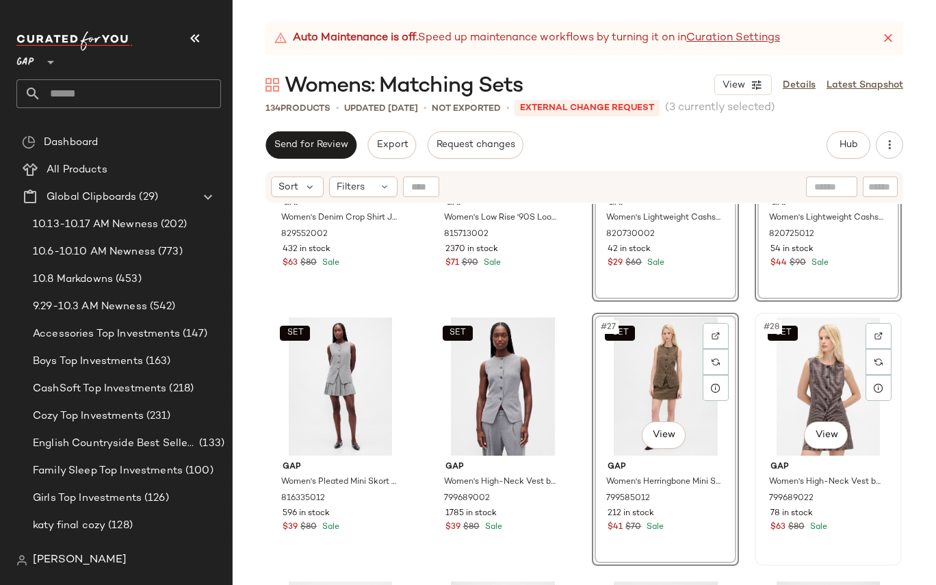
click at [866, 543] on div "SET #28 View Gap Women's High-Neck Vest by Gap Brown Plaid Size L 799689022 78 …" at bounding box center [828, 439] width 144 height 250
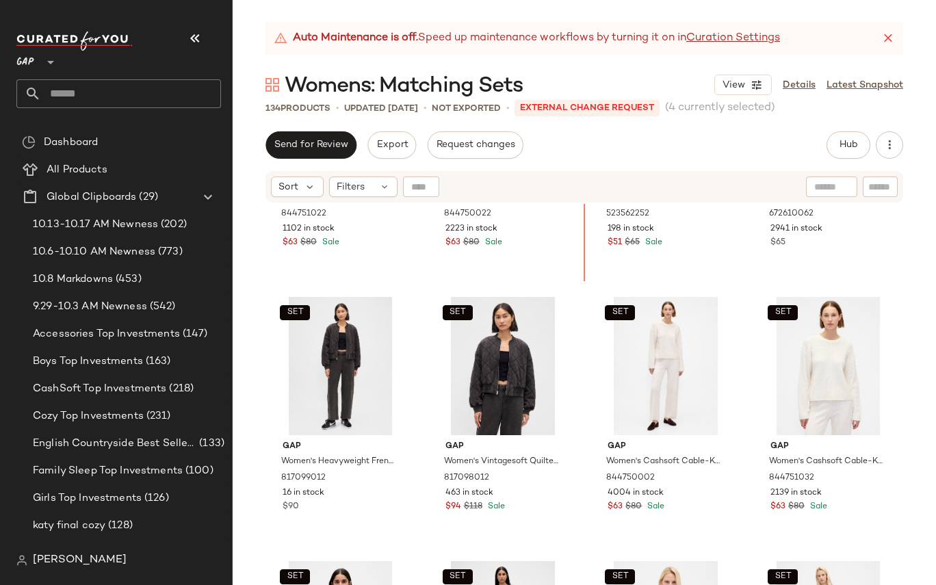
scroll to position [3135, 0]
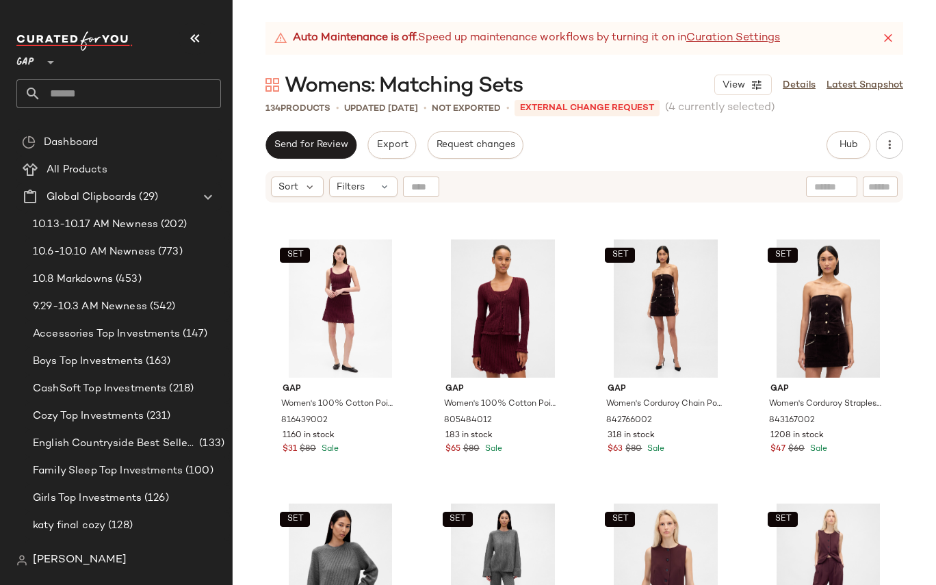
scroll to position [4998, 0]
click at [824, 507] on div "SET" at bounding box center [827, 572] width 137 height 138
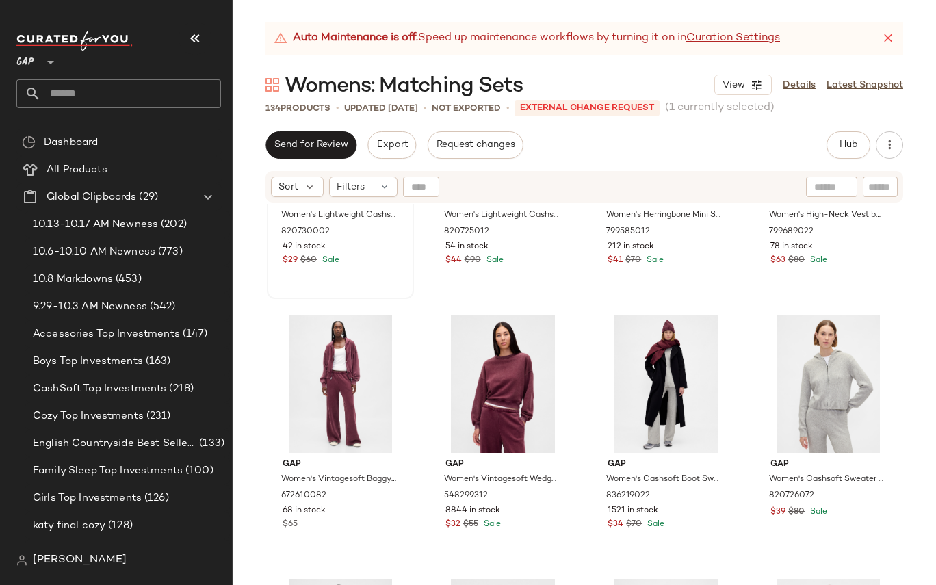
scroll to position [5649, 0]
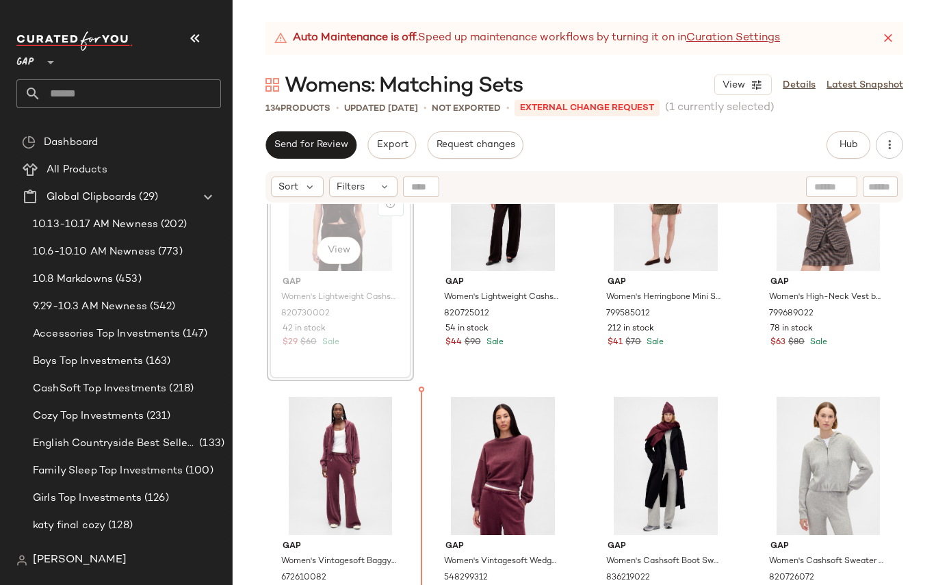
scroll to position [5602, 0]
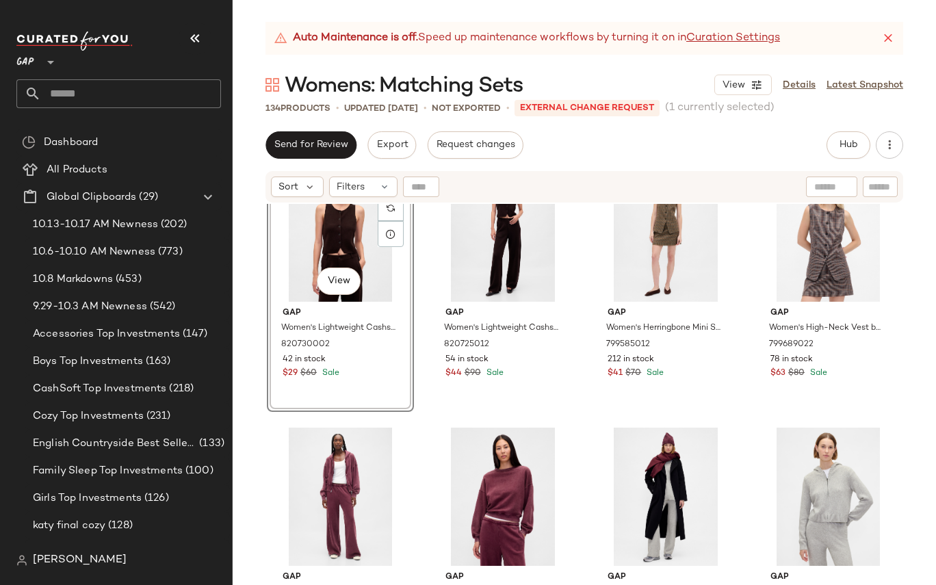
click at [394, 389] on div "#85 View Gap Women's Lightweight Cashsoft Tailored Vest by Gap Terra Brown Size…" at bounding box center [340, 285] width 147 height 253
click at [556, 394] on div "#86 View Gap Women's Lightweight Cashsoft Tailored Pants by Gap Terra Brown Tal…" at bounding box center [503, 285] width 144 height 250
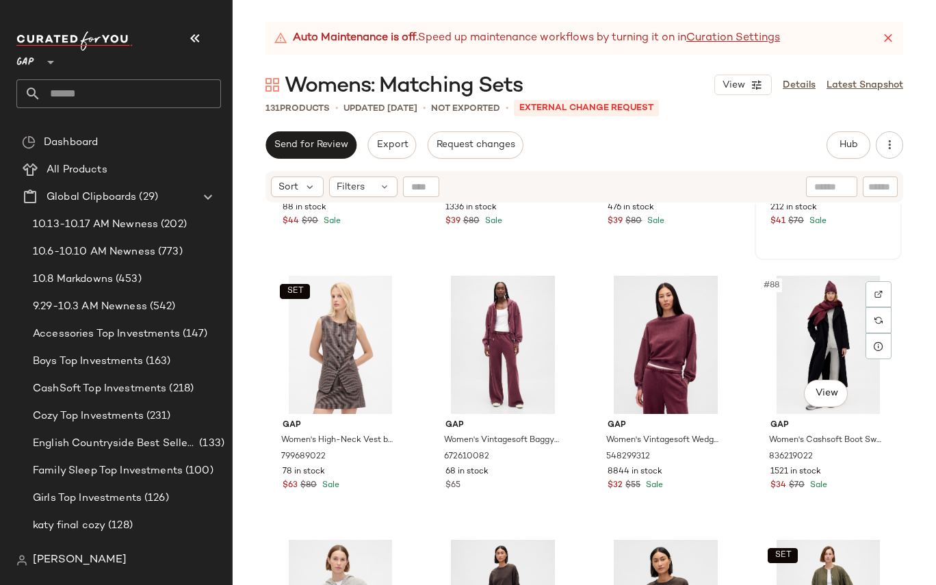
scroll to position [5488, 0]
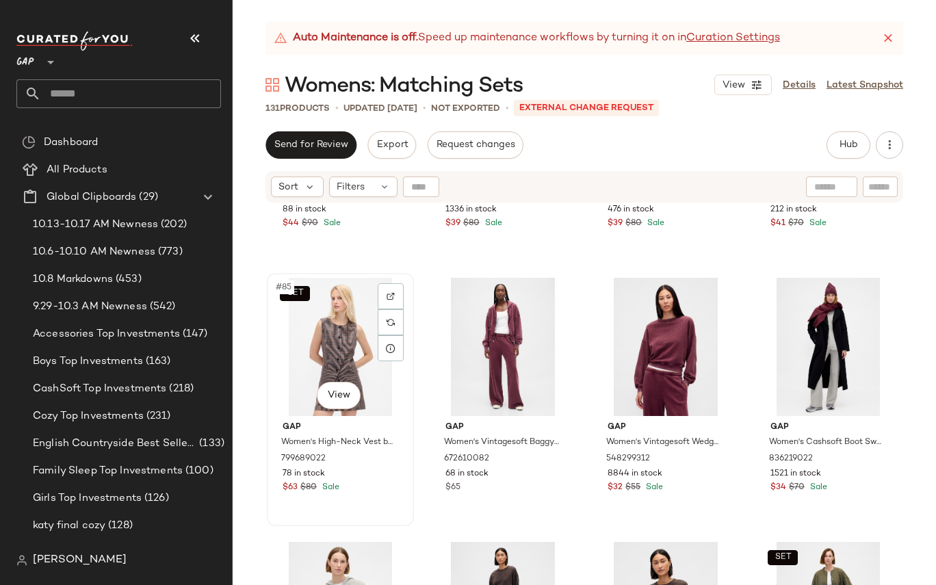
click at [390, 485] on div "$63 $80 Sale" at bounding box center [340, 487] width 116 height 12
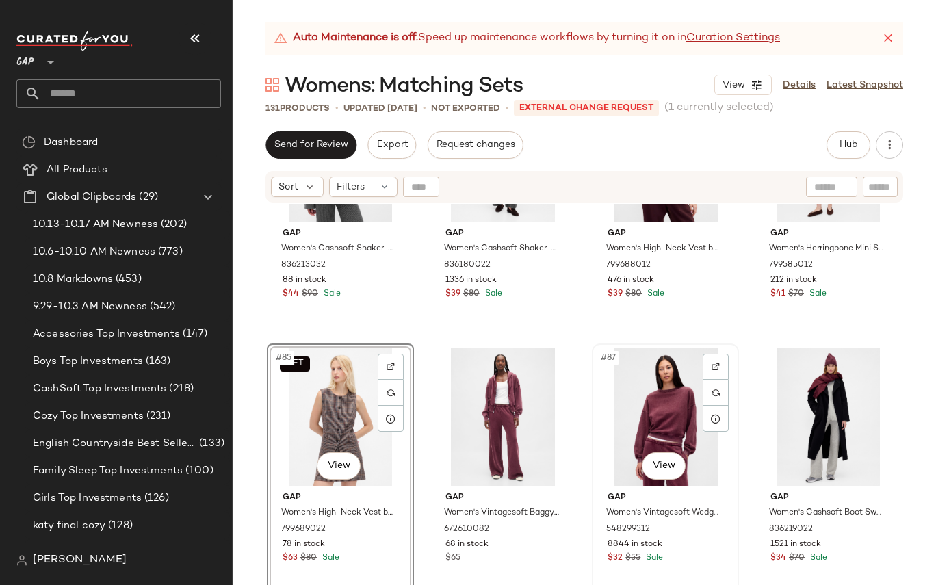
scroll to position [5387, 0]
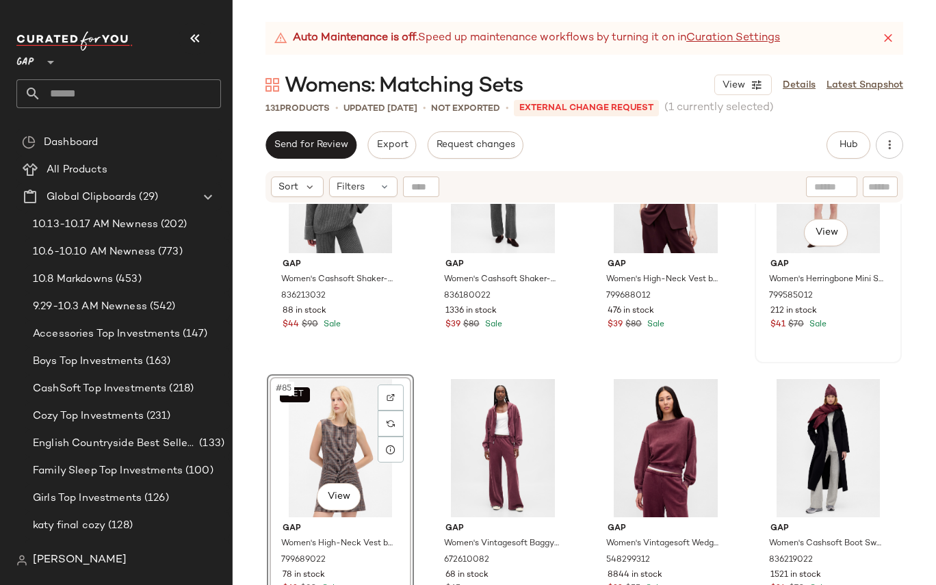
click at [876, 315] on div "212 in stock" at bounding box center [828, 311] width 116 height 12
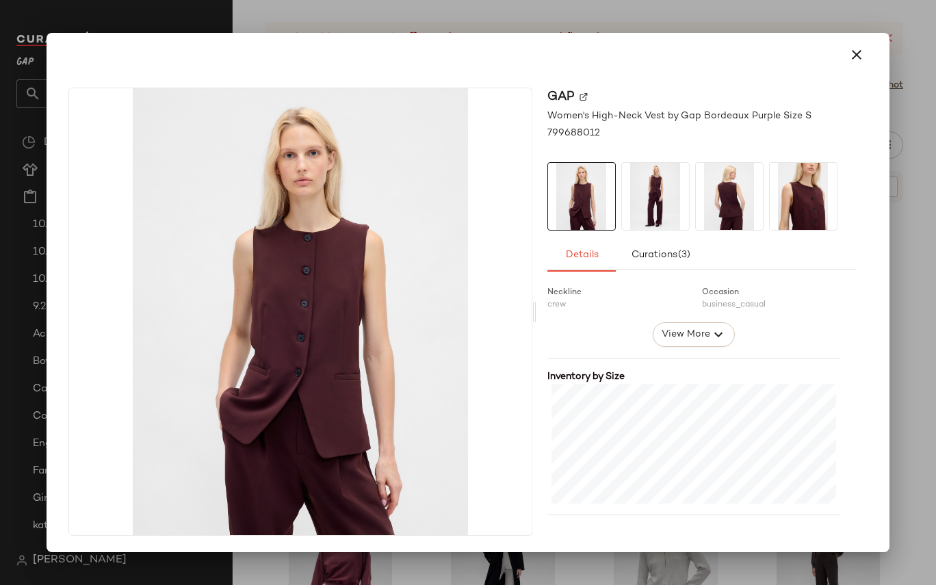
scroll to position [234, 0]
click at [851, 59] on icon "button" at bounding box center [856, 55] width 16 height 16
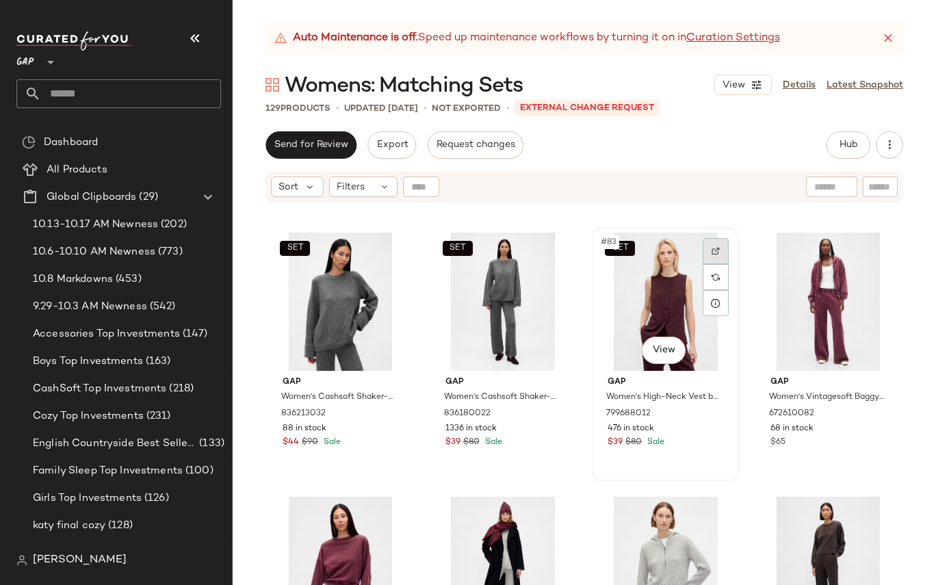
click at [713, 247] on img at bounding box center [715, 251] width 8 height 8
click at [853, 142] on span "Hub" at bounding box center [847, 145] width 19 height 11
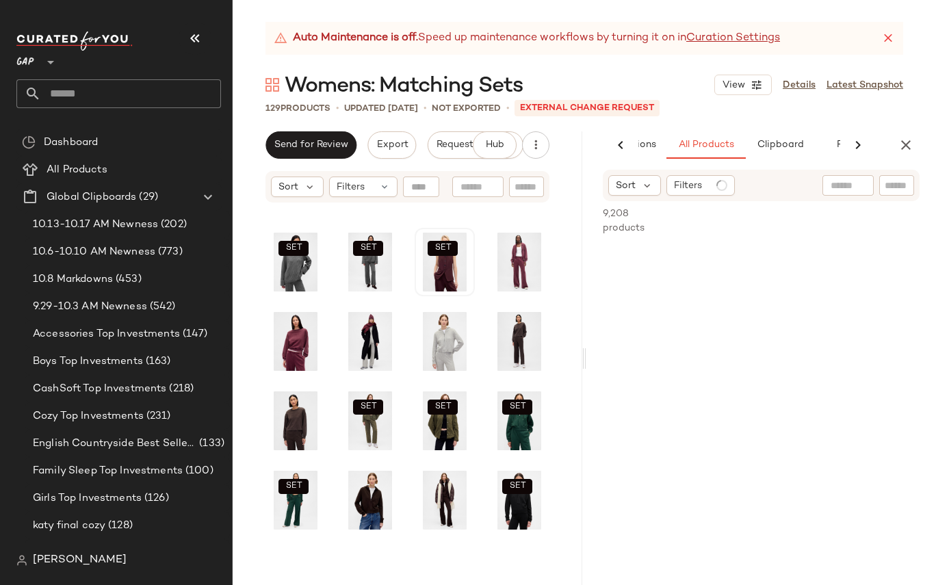
scroll to position [2205, 0]
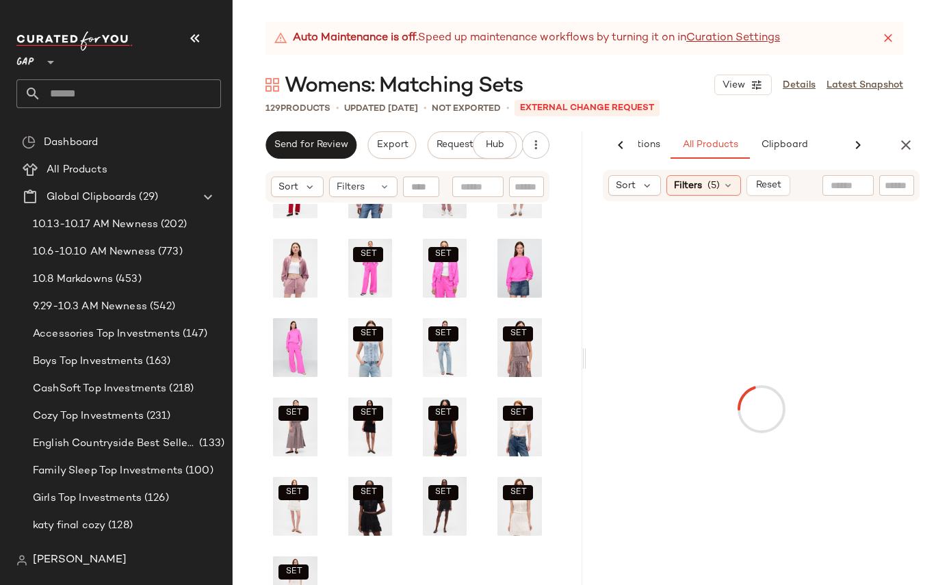
click at [895, 188] on input "text" at bounding box center [896, 185] width 24 height 14
paste input "*********"
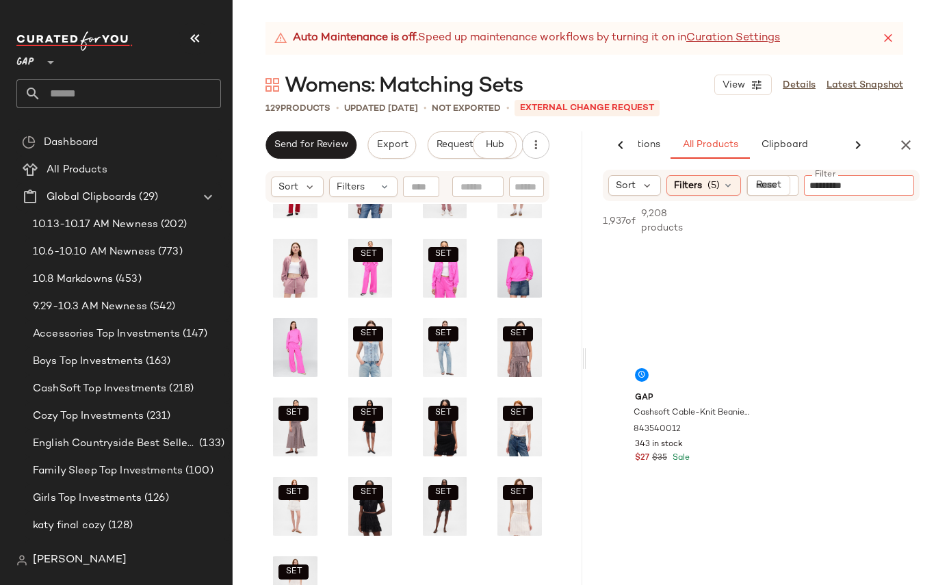
type input "*********"
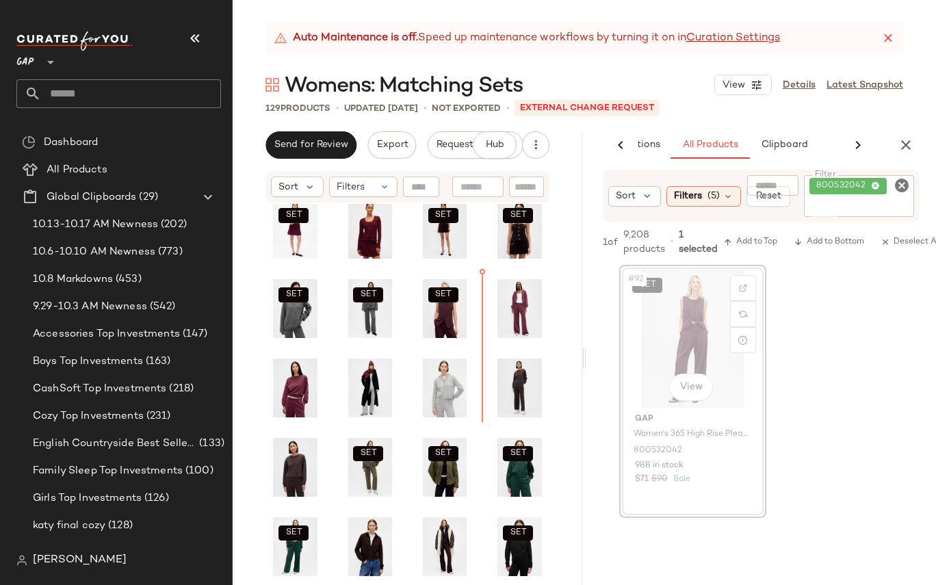
scroll to position [1518, 0]
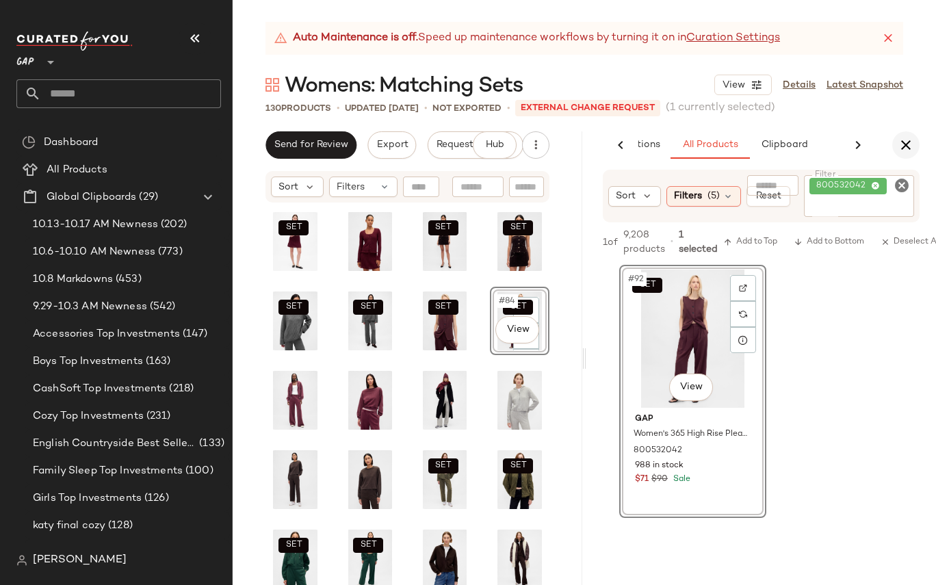
click at [906, 138] on icon "button" at bounding box center [905, 145] width 16 height 16
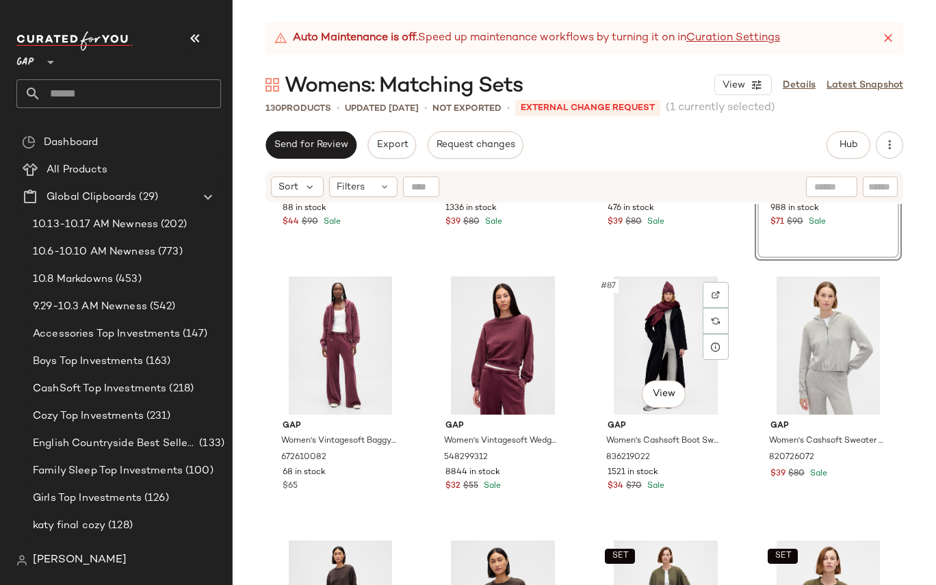
scroll to position [5496, 0]
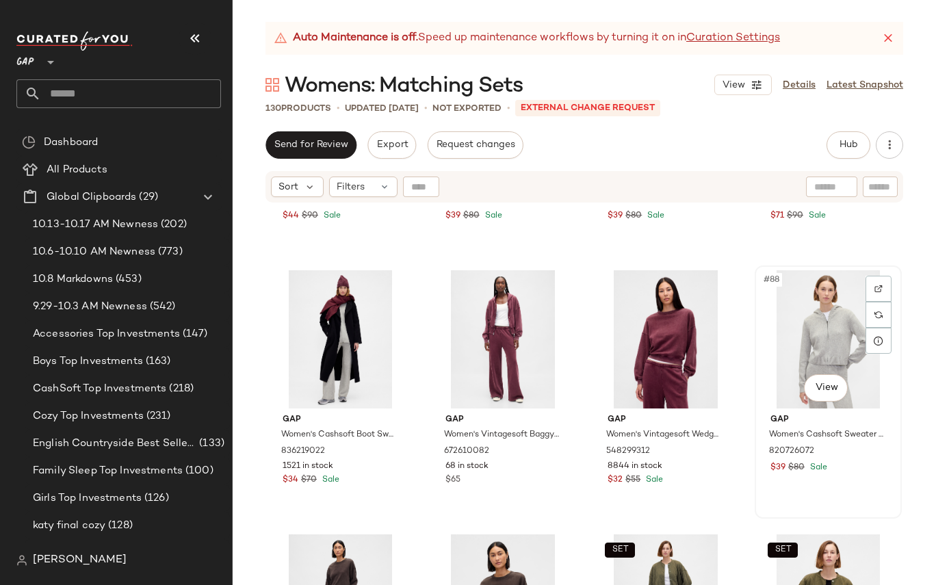
click at [767, 342] on div "#88 View" at bounding box center [827, 339] width 137 height 138
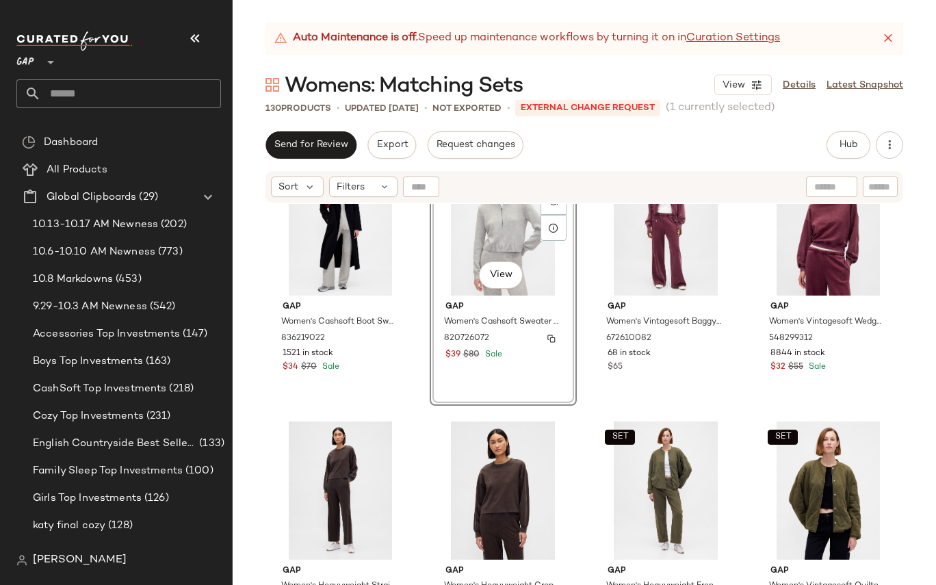
scroll to position [5610, 0]
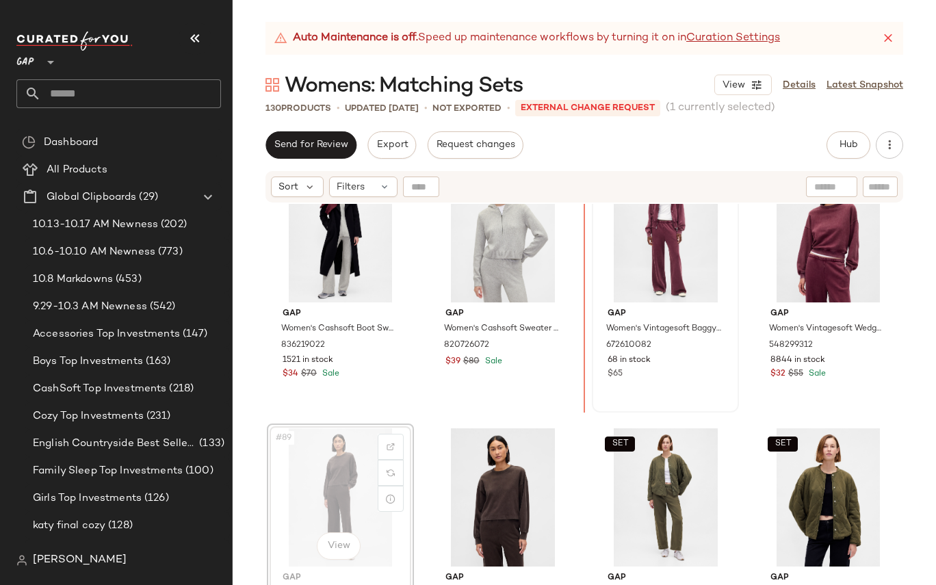
drag, startPoint x: 282, startPoint y: 461, endPoint x: 607, endPoint y: 304, distance: 361.2
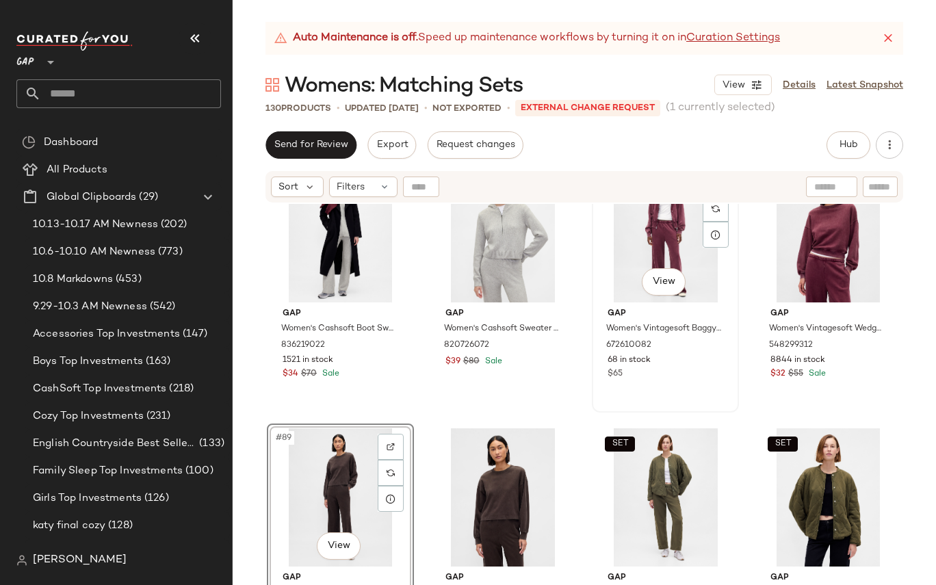
scroll to position [5602, 0]
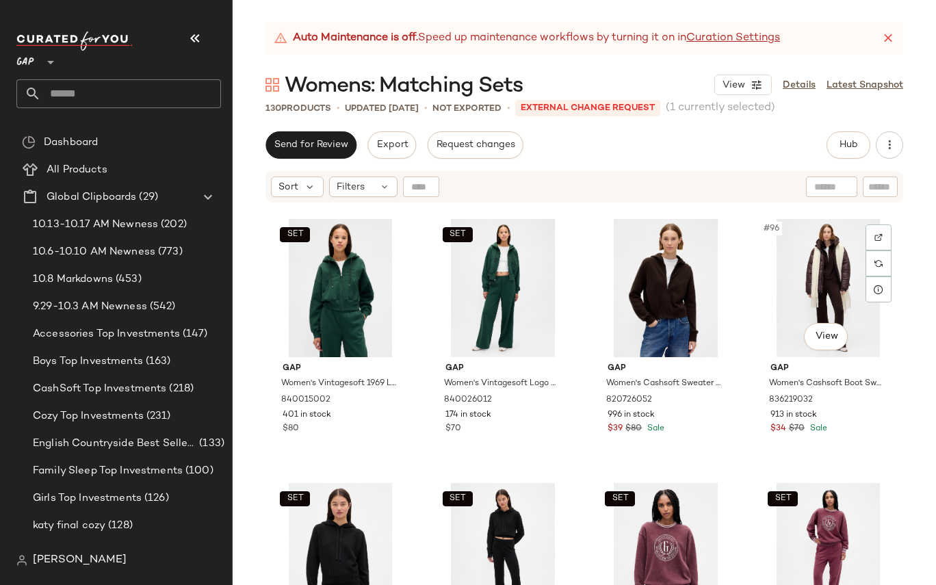
scroll to position [6078, 0]
